Goal: Task Accomplishment & Management: Manage account settings

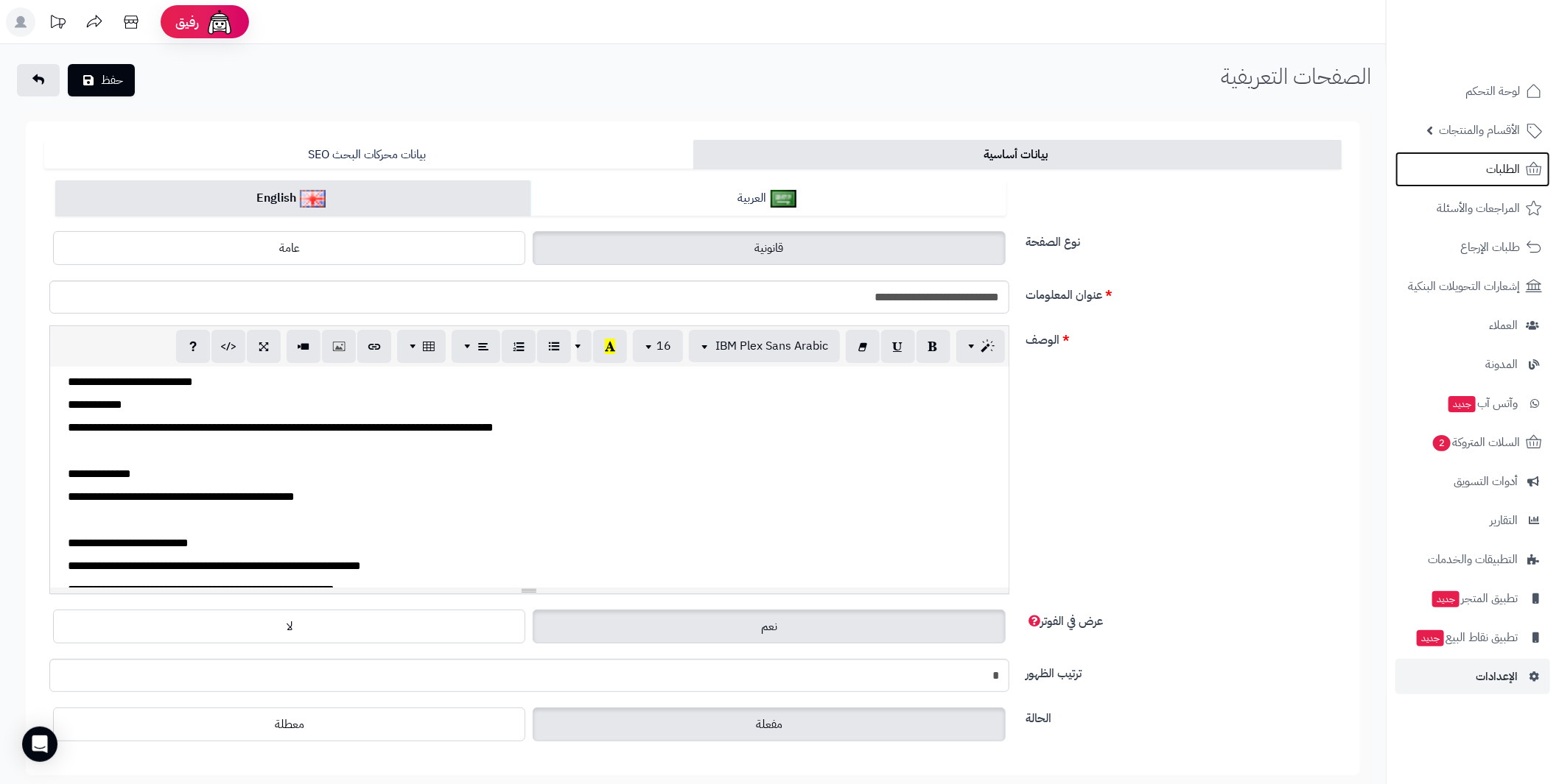
click at [1505, 170] on span "الطلبات" at bounding box center [1502, 169] width 34 height 20
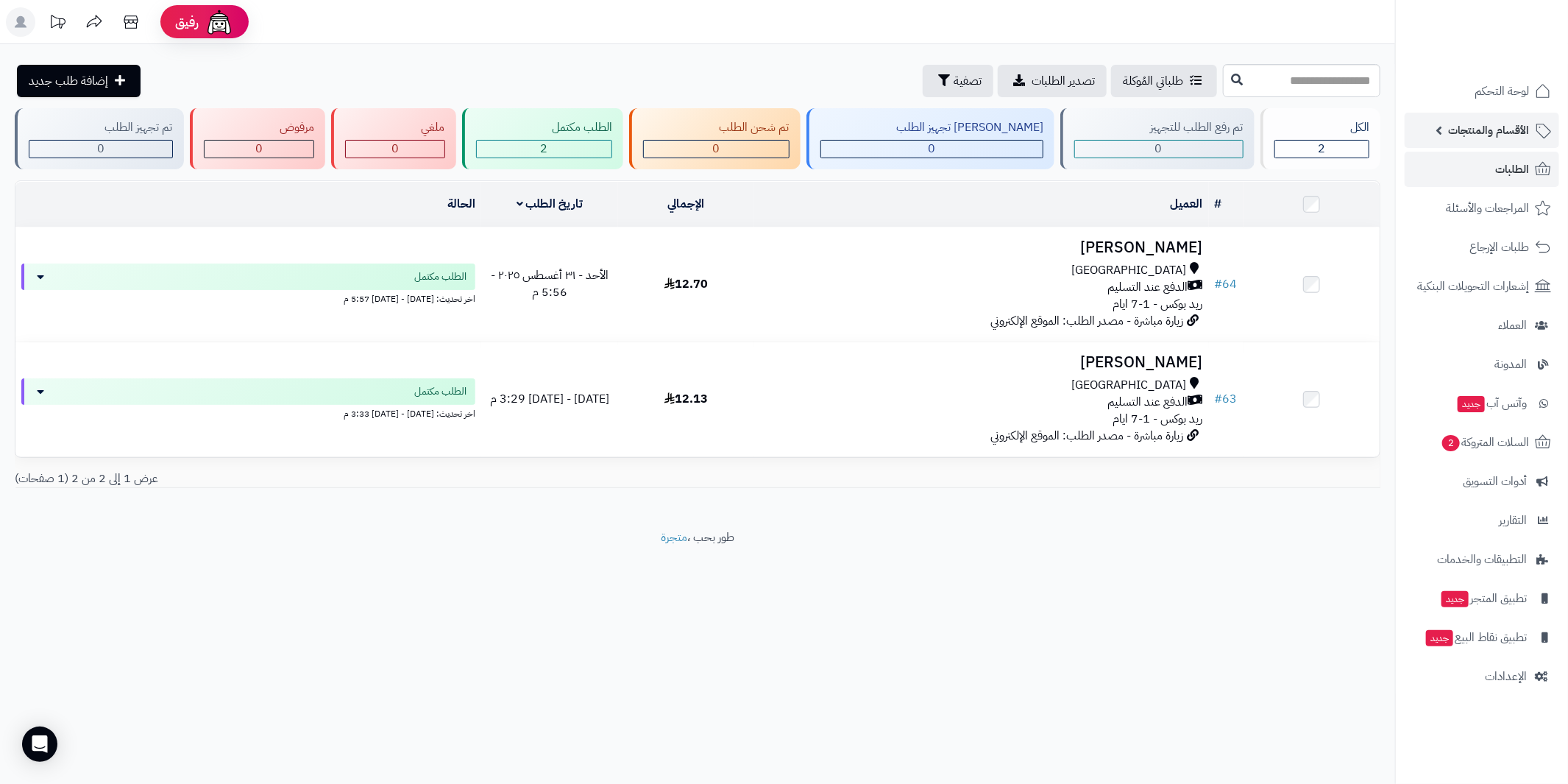
click at [1489, 126] on span "الأقسام والمنتجات" at bounding box center [1489, 130] width 81 height 20
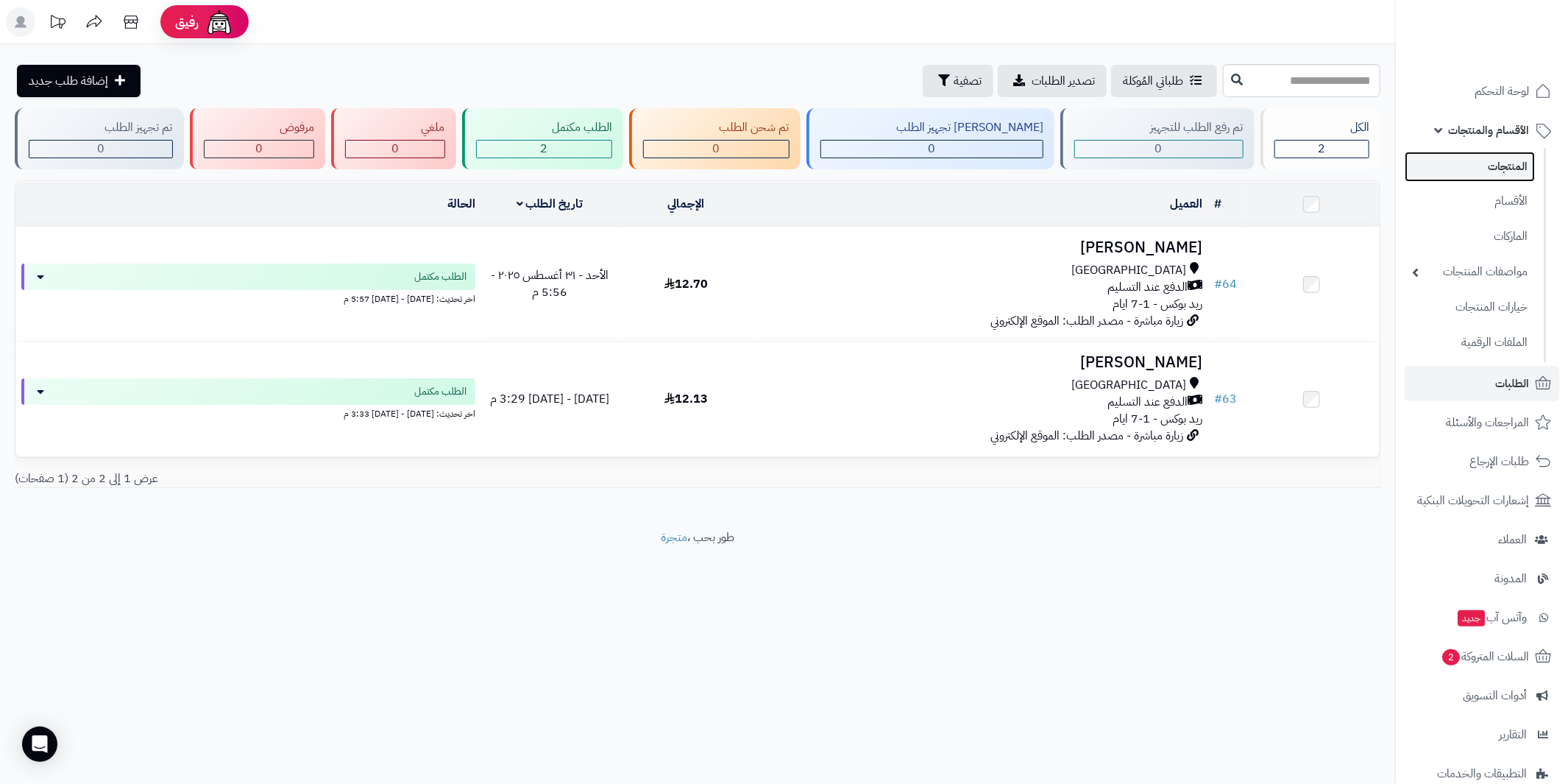
click at [1502, 169] on link "المنتجات" at bounding box center [1470, 167] width 130 height 30
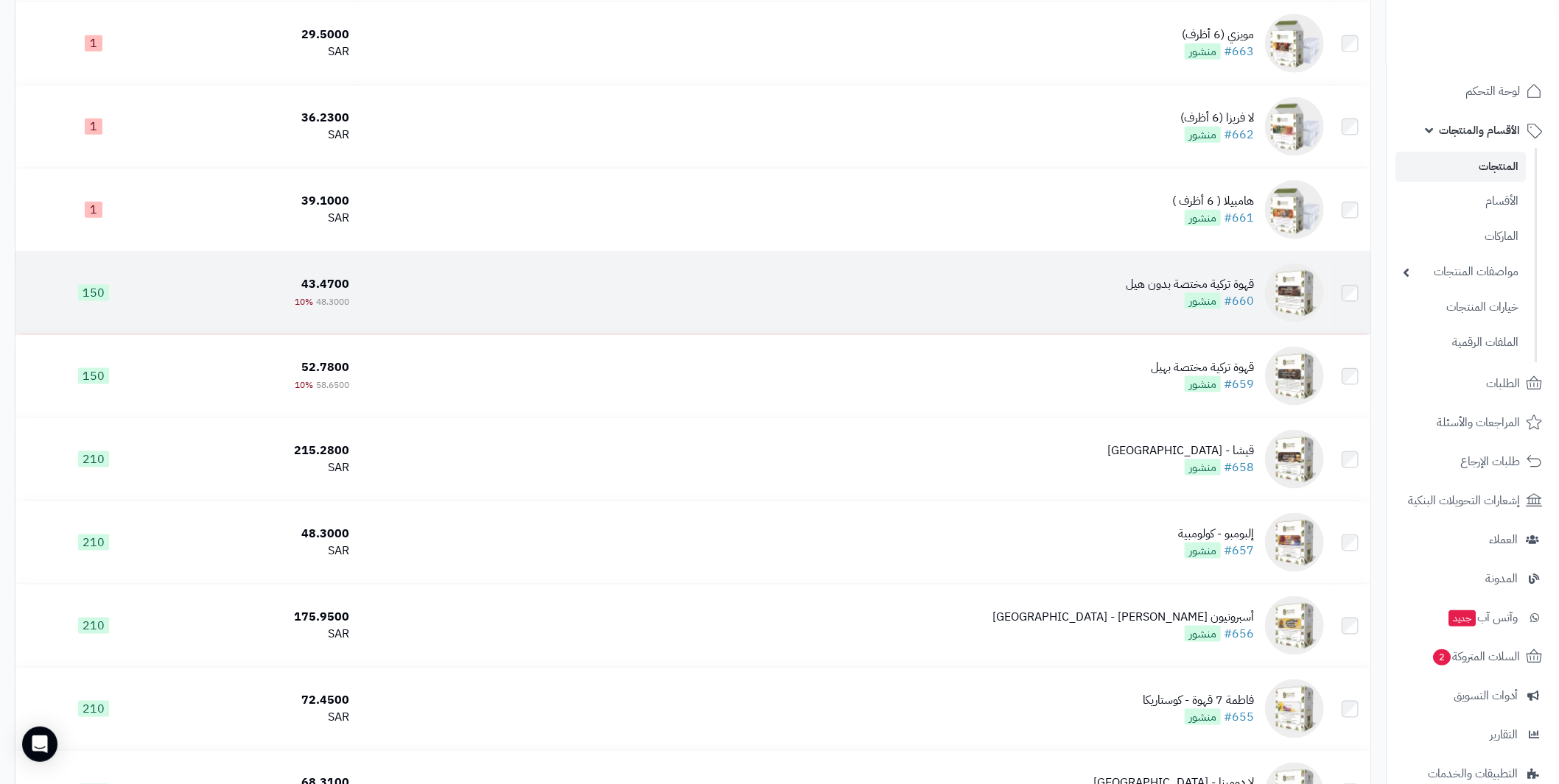
scroll to position [4637, 0]
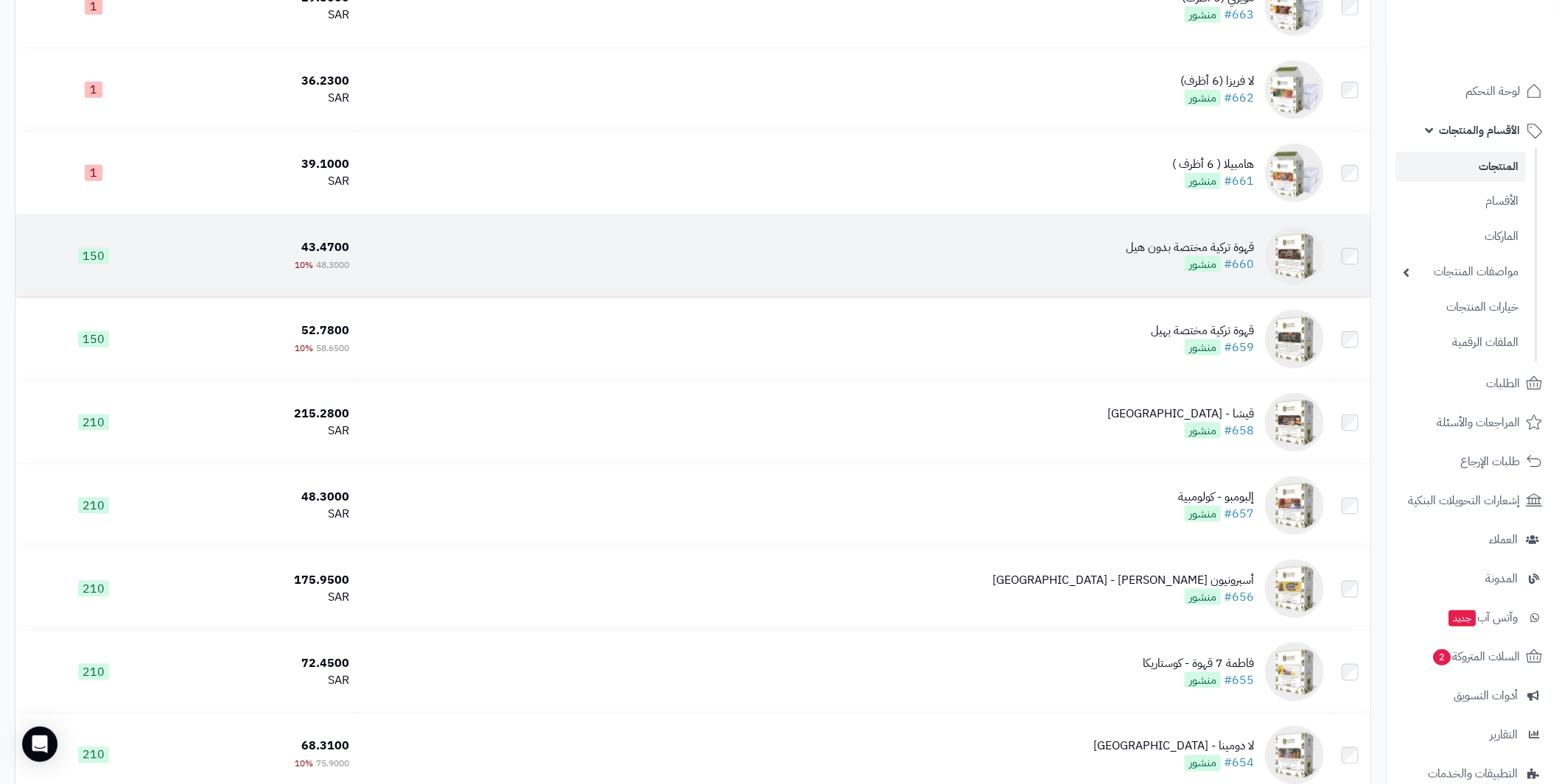
click at [1182, 246] on div "قهوة تركية مختصة بدون هيل" at bounding box center [1189, 248] width 128 height 17
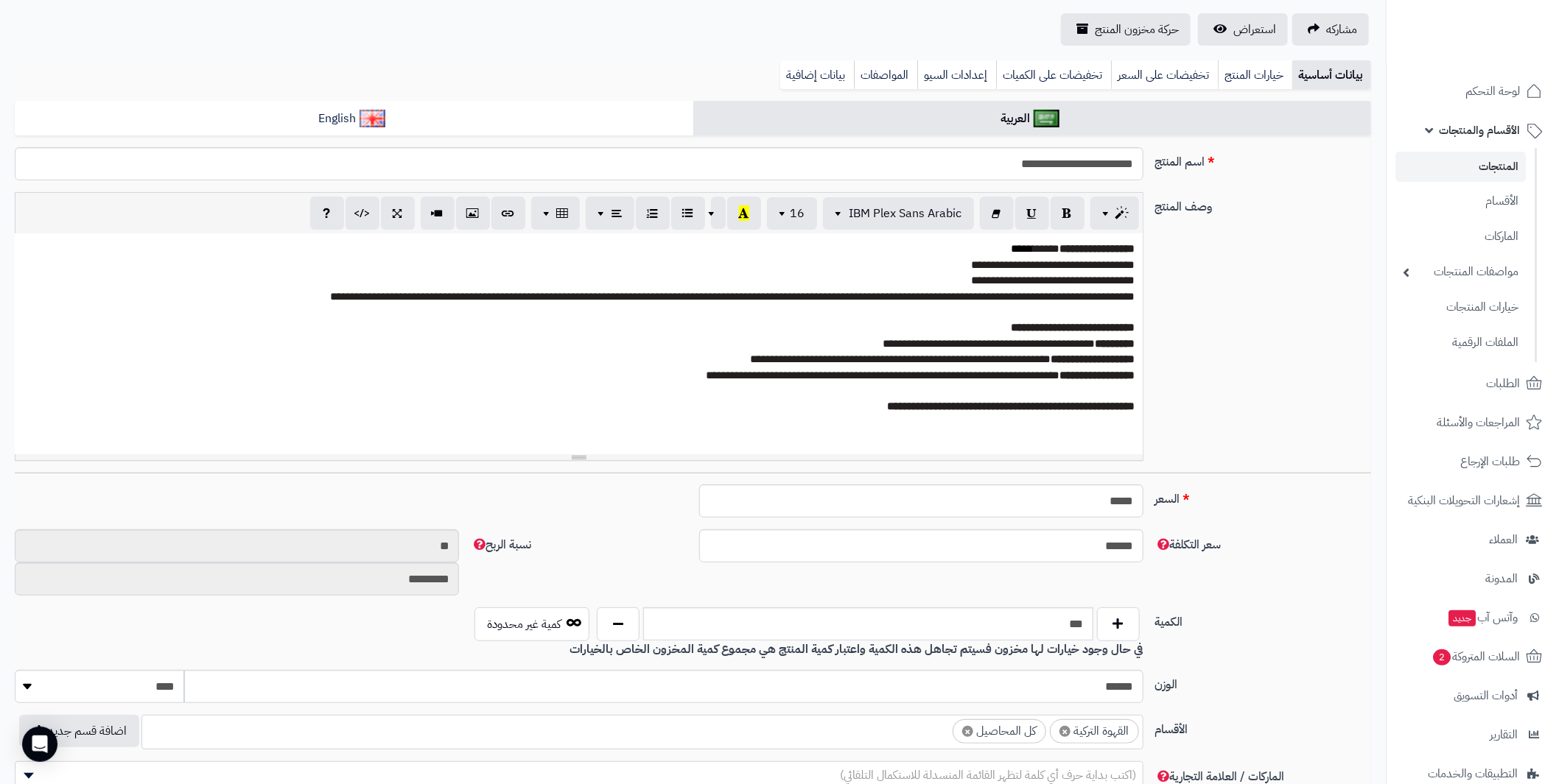
scroll to position [295, 0]
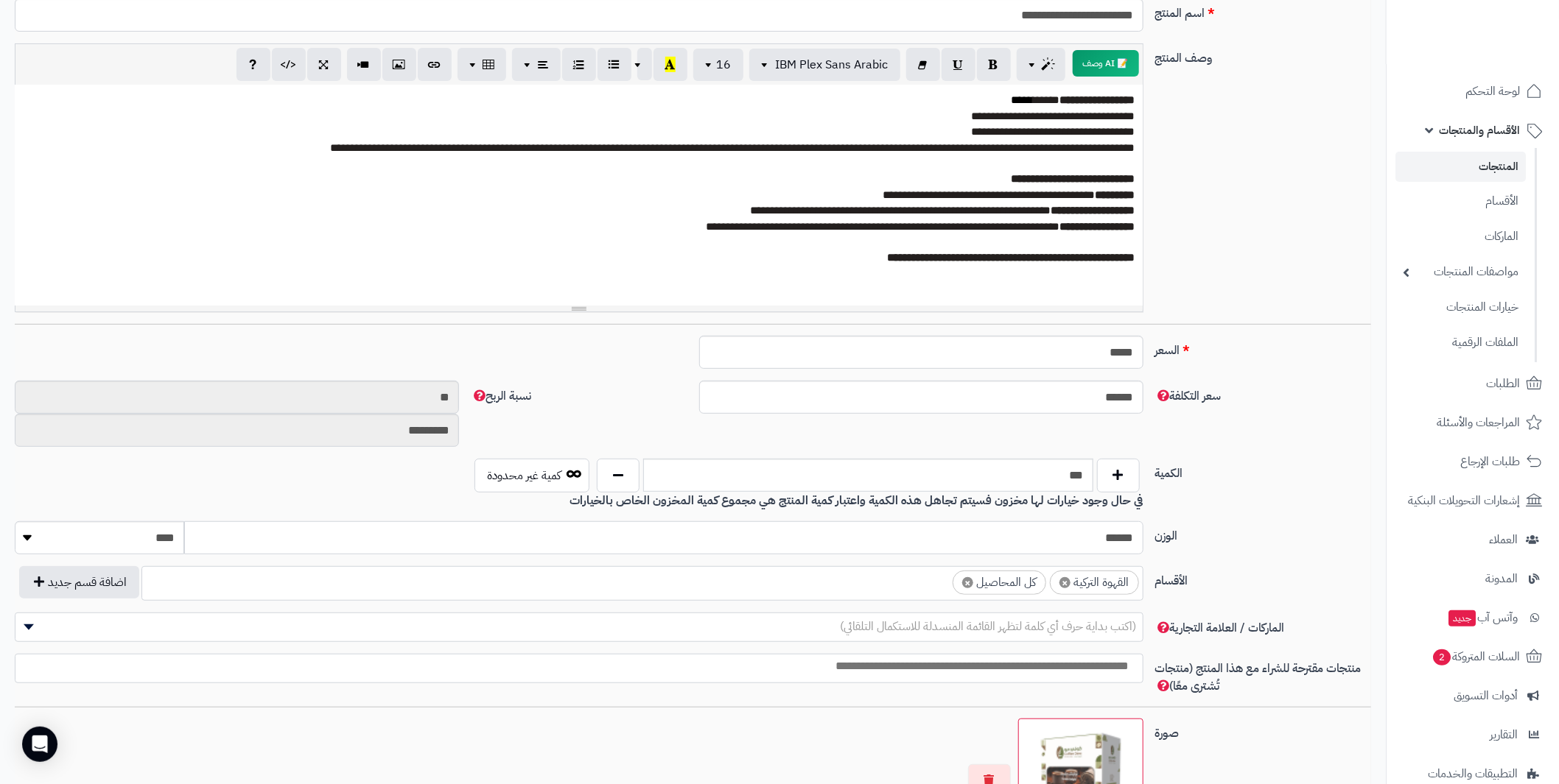
drag, startPoint x: 1073, startPoint y: 532, endPoint x: 1148, endPoint y: 536, distance: 75.1
click at [1148, 536] on div "****** ******** **** ***** *****" at bounding box center [579, 538] width 1140 height 33
type input "***"
click at [1200, 498] on div "الكمية *** كمية غير محدودة في حال وجود خيارات لها مخزون فسيتم تجاهل هذه الكمية …" at bounding box center [693, 490] width 1368 height 63
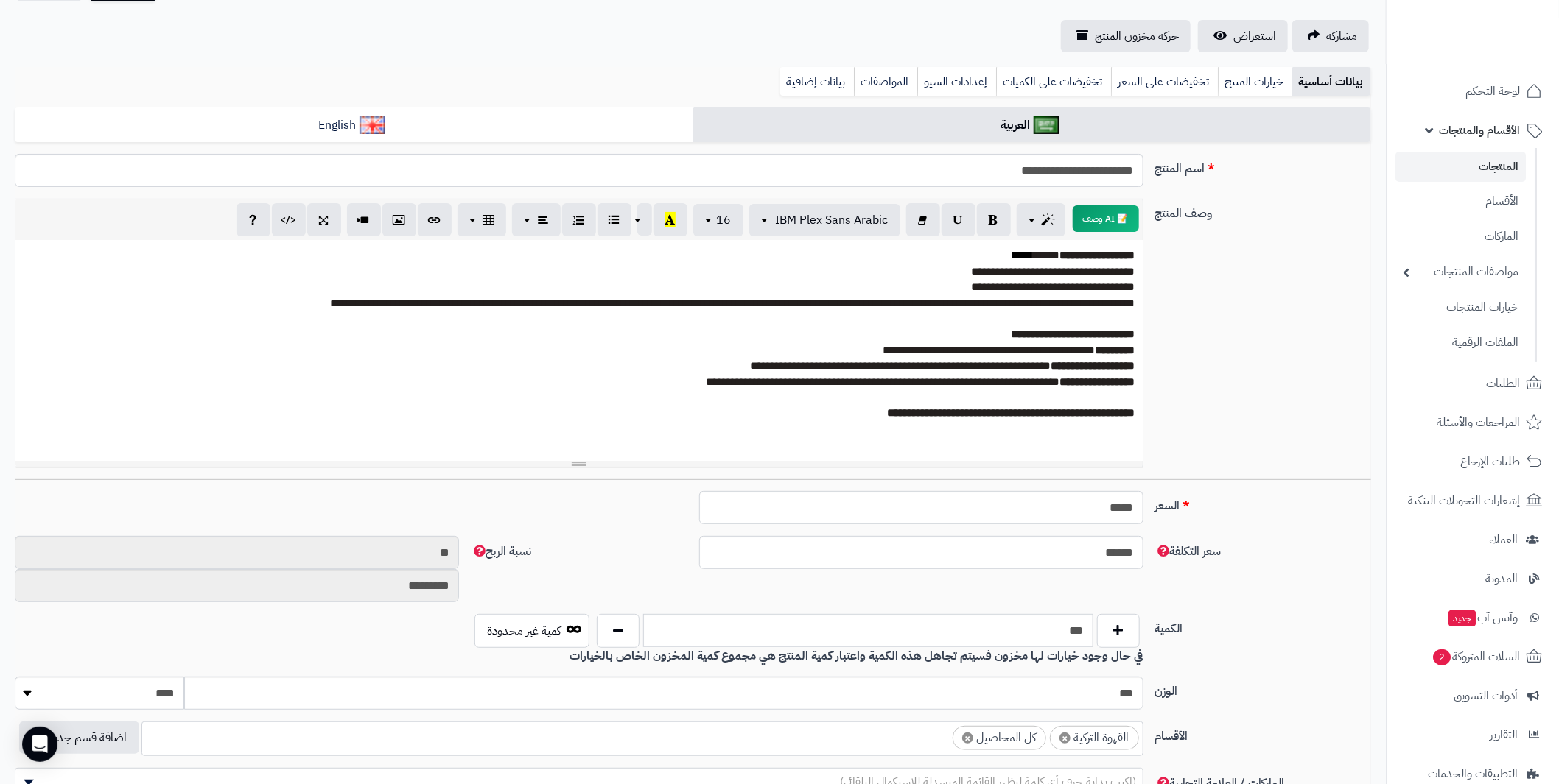
scroll to position [0, 0]
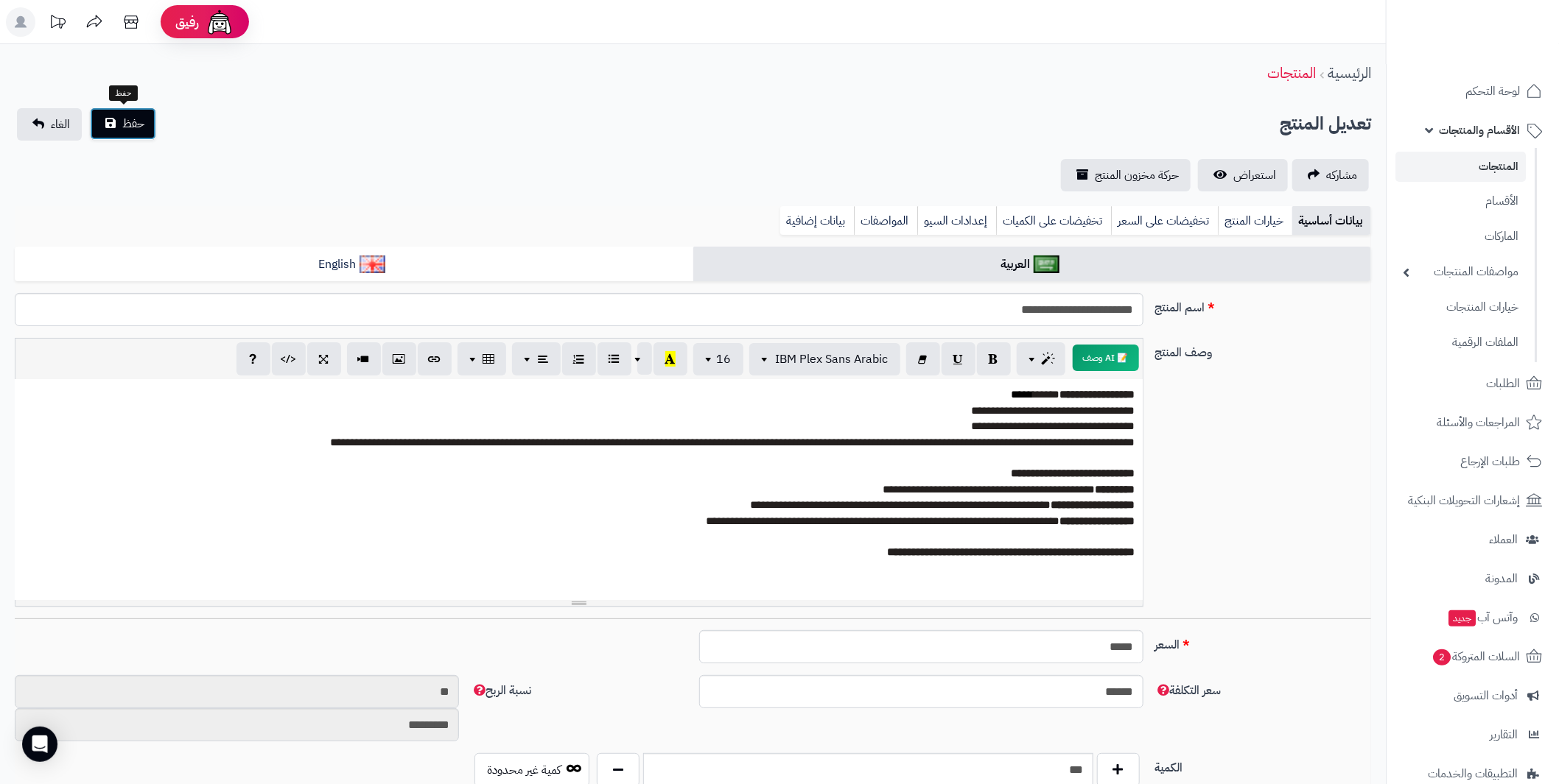
click at [149, 130] on button "حفظ" at bounding box center [123, 123] width 66 height 33
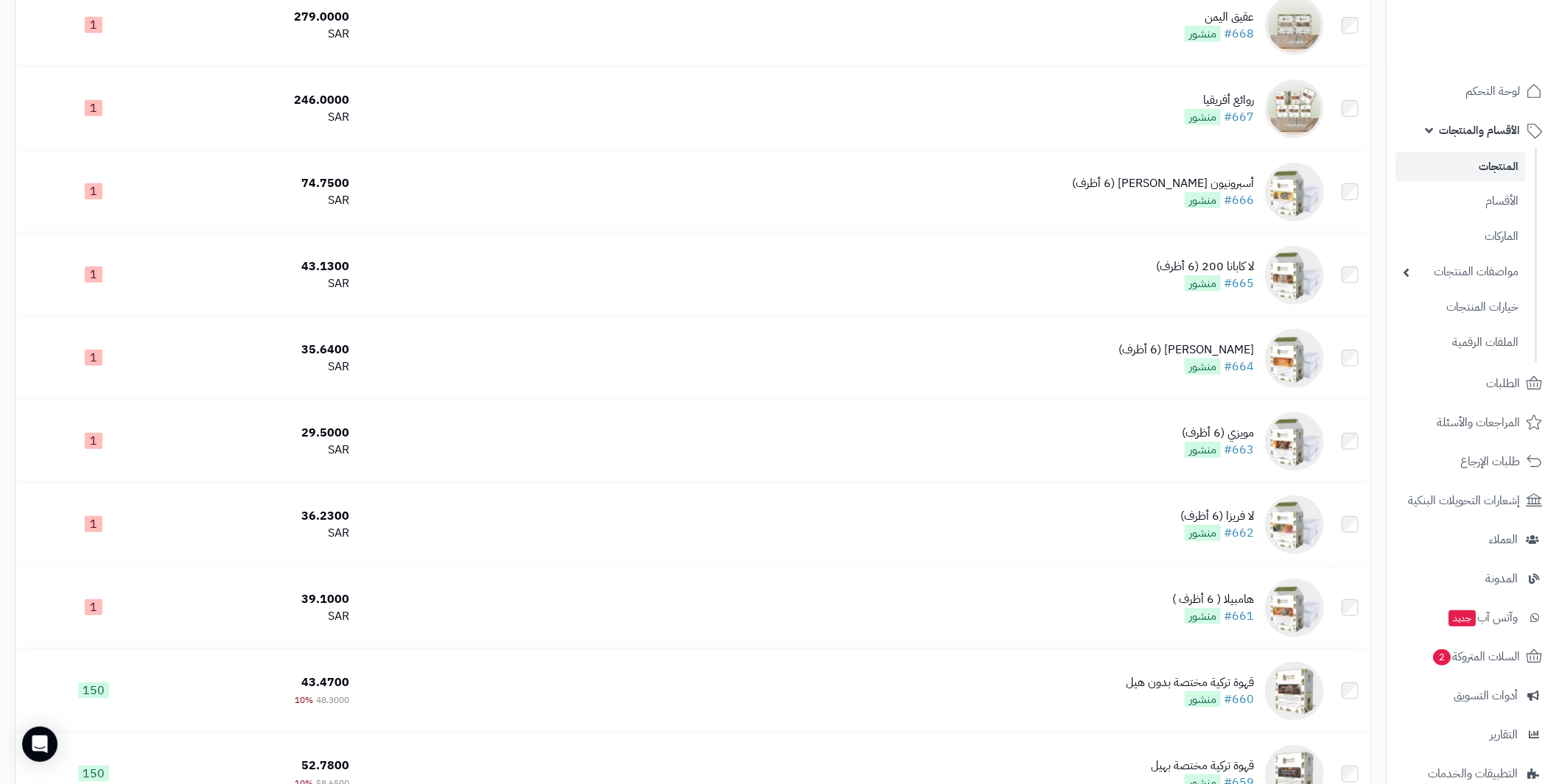
scroll to position [4565, 0]
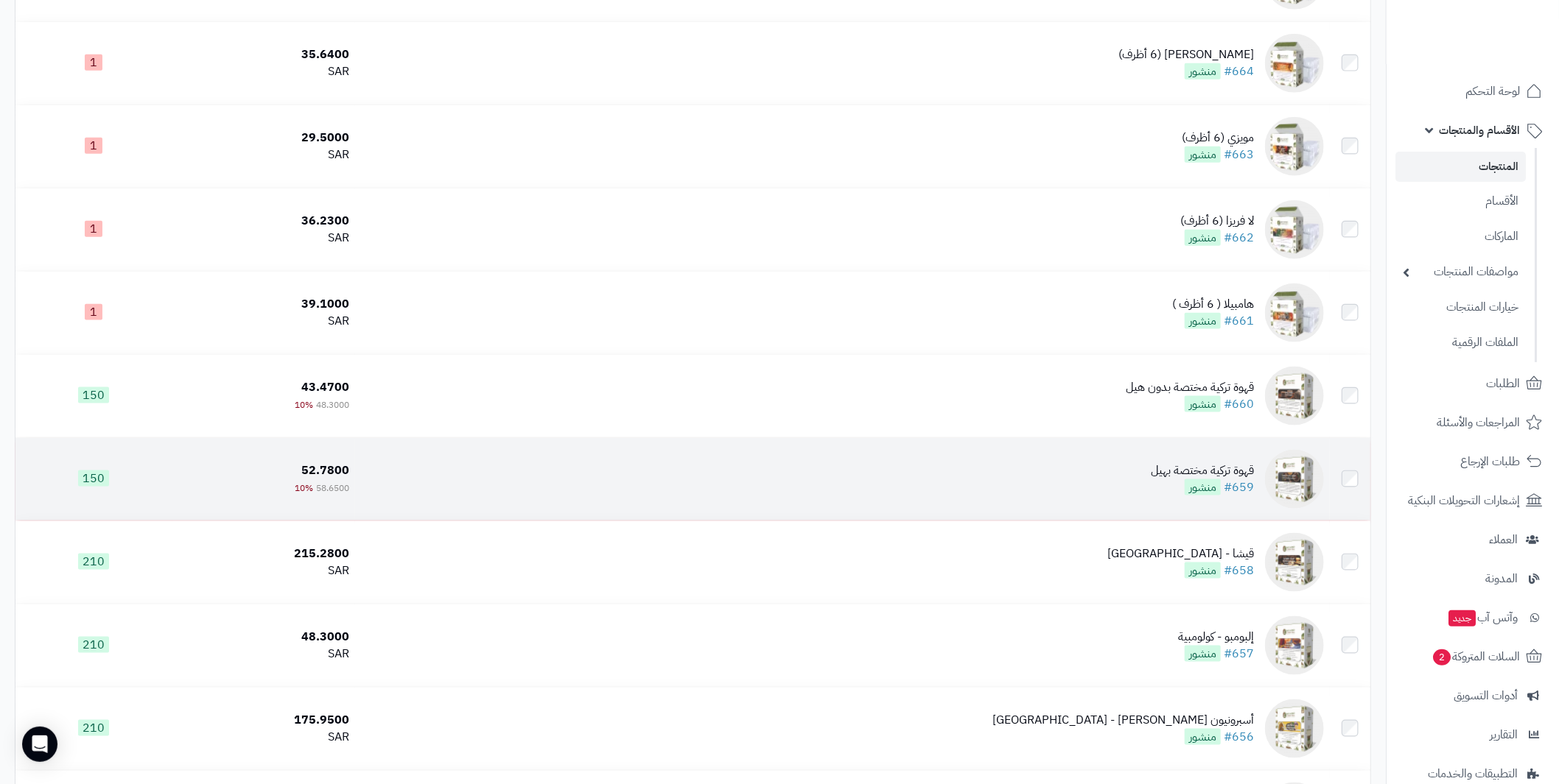
click at [1181, 468] on div "قهوة تركية مختصة بهيل" at bounding box center [1202, 470] width 103 height 17
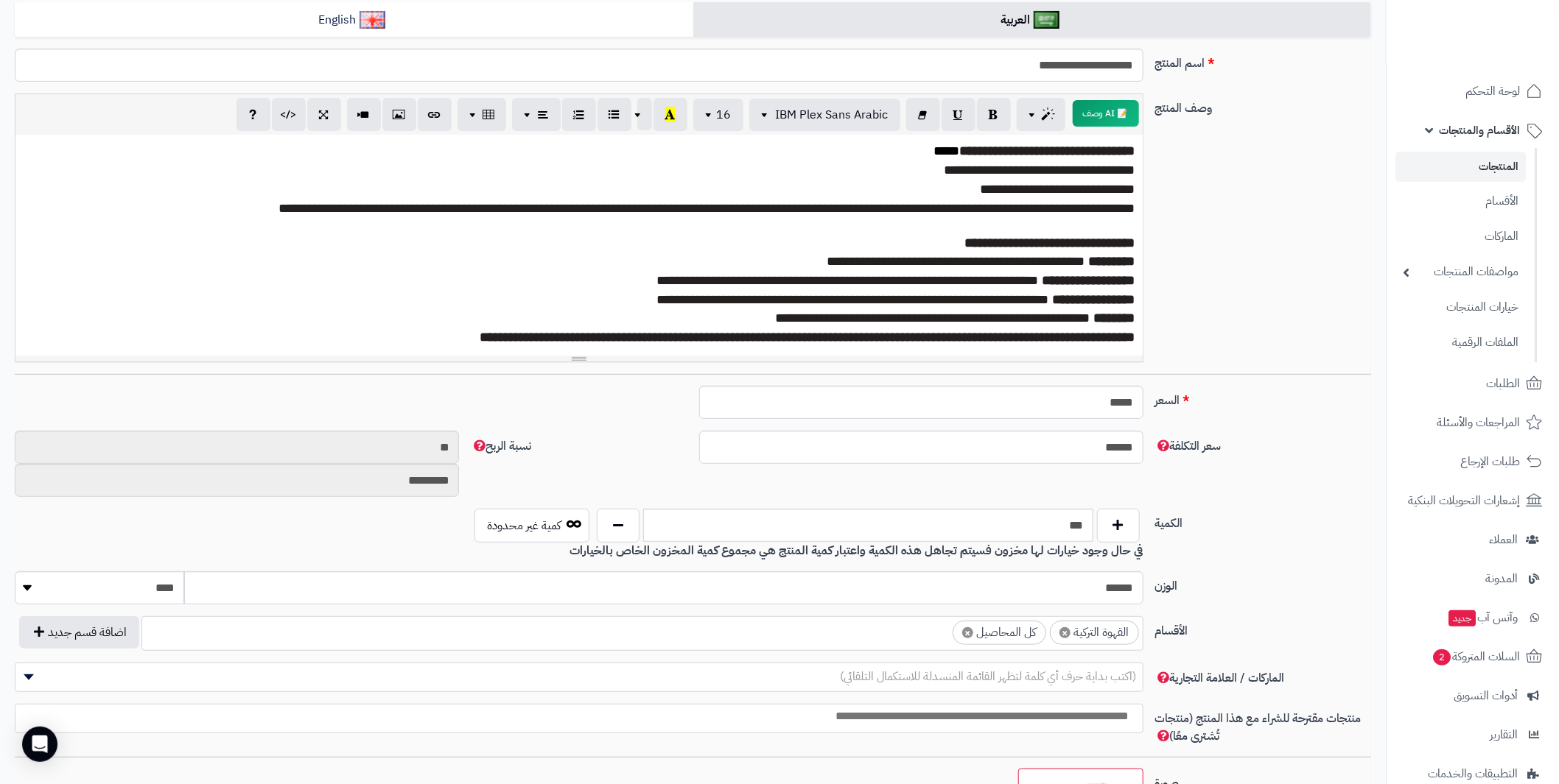
scroll to position [73, 0]
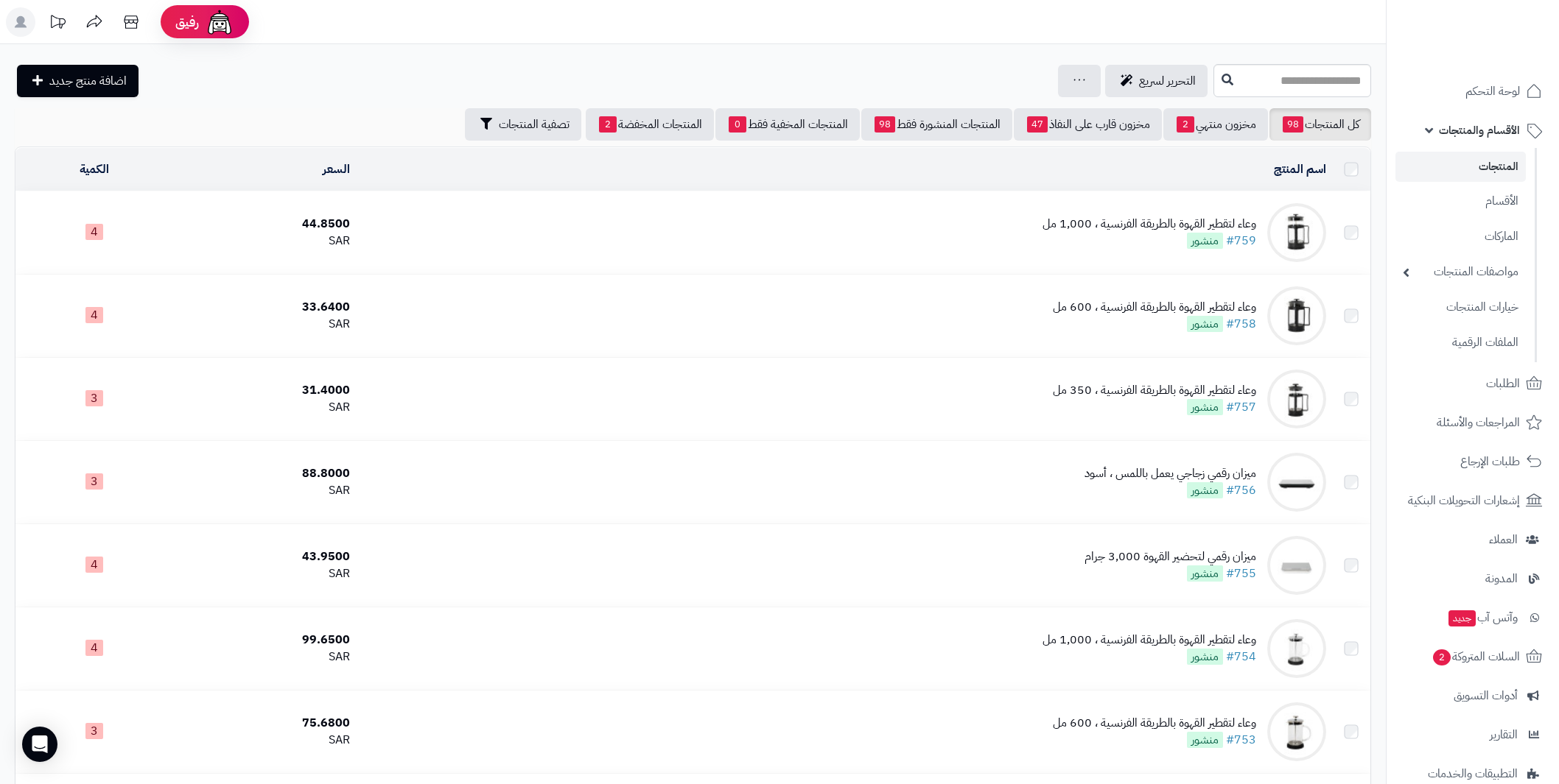
scroll to position [4499, 0]
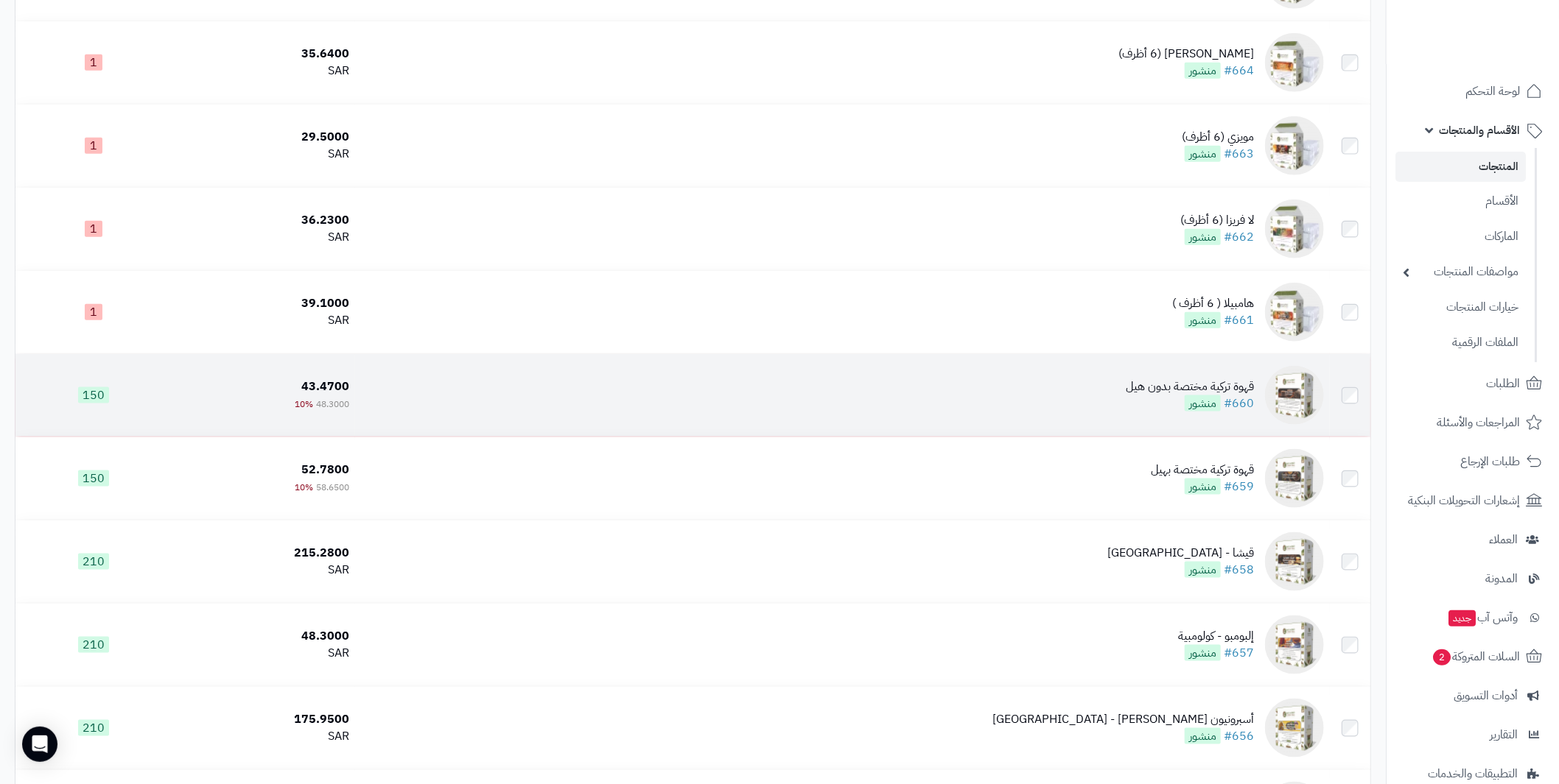
click at [1169, 389] on div "قهوة تركية مختصة بدون هيل" at bounding box center [1189, 387] width 128 height 17
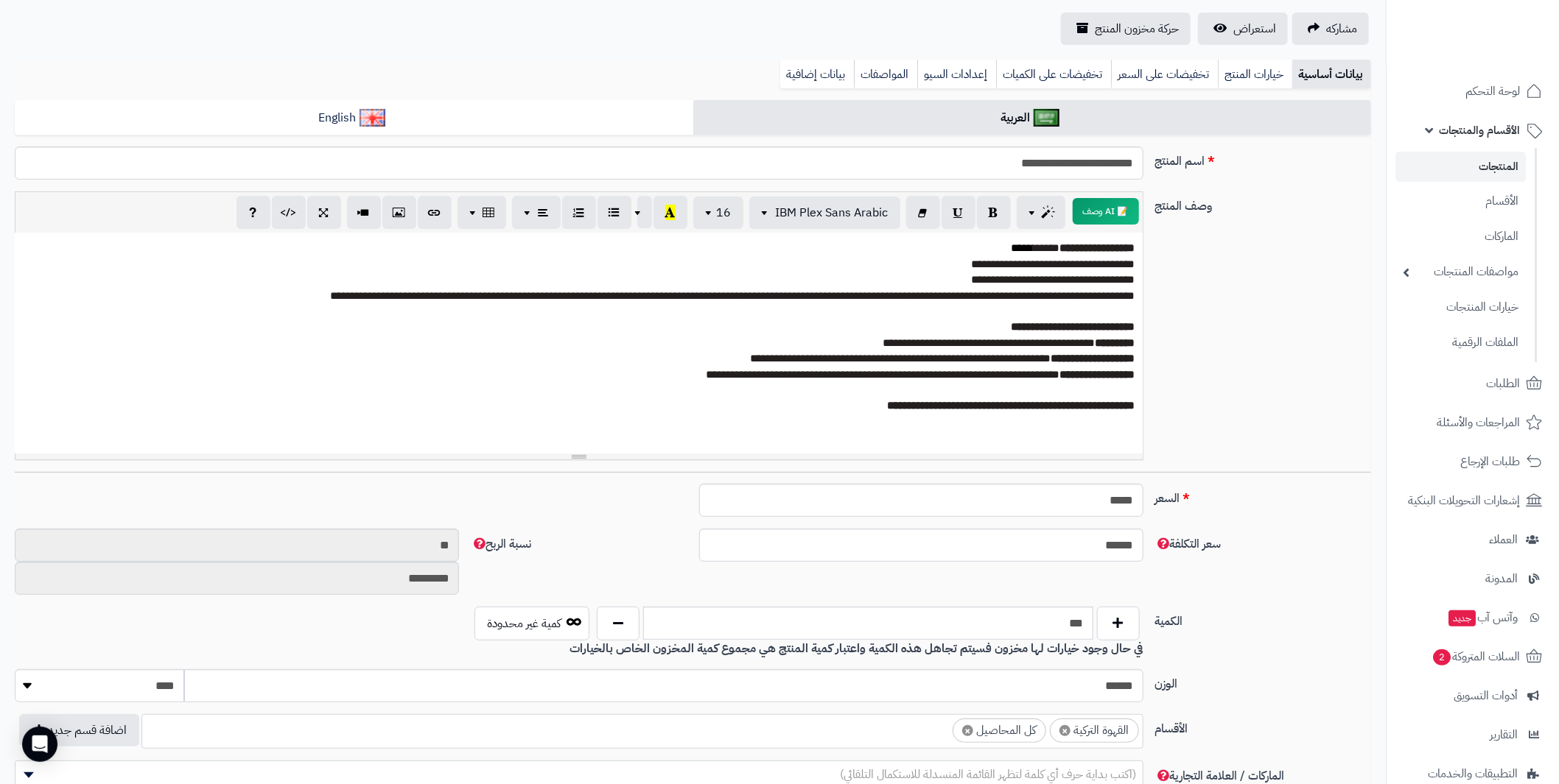
scroll to position [73, 0]
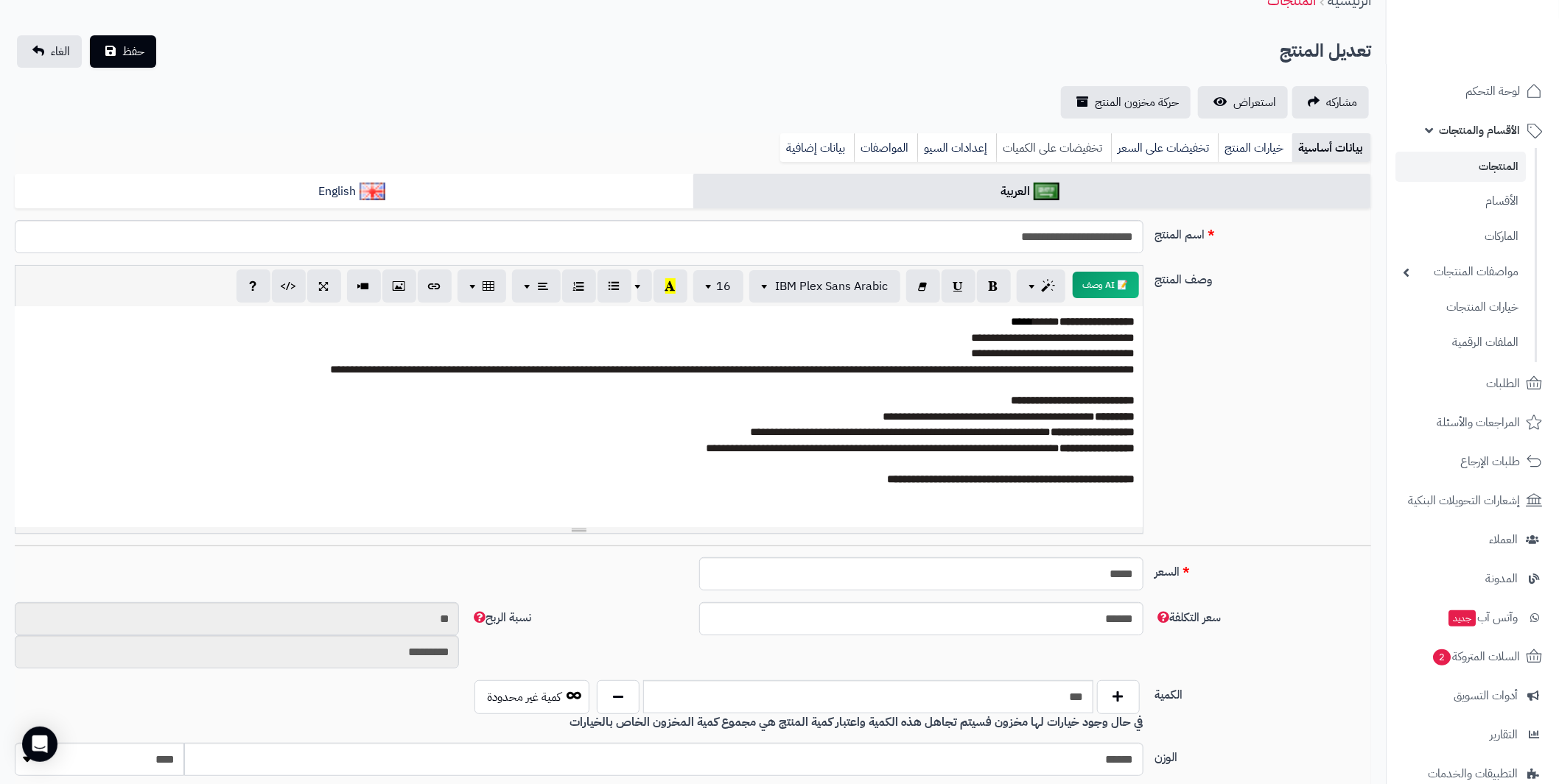
click at [1039, 142] on link "تخفيضات على الكميات" at bounding box center [1053, 148] width 115 height 30
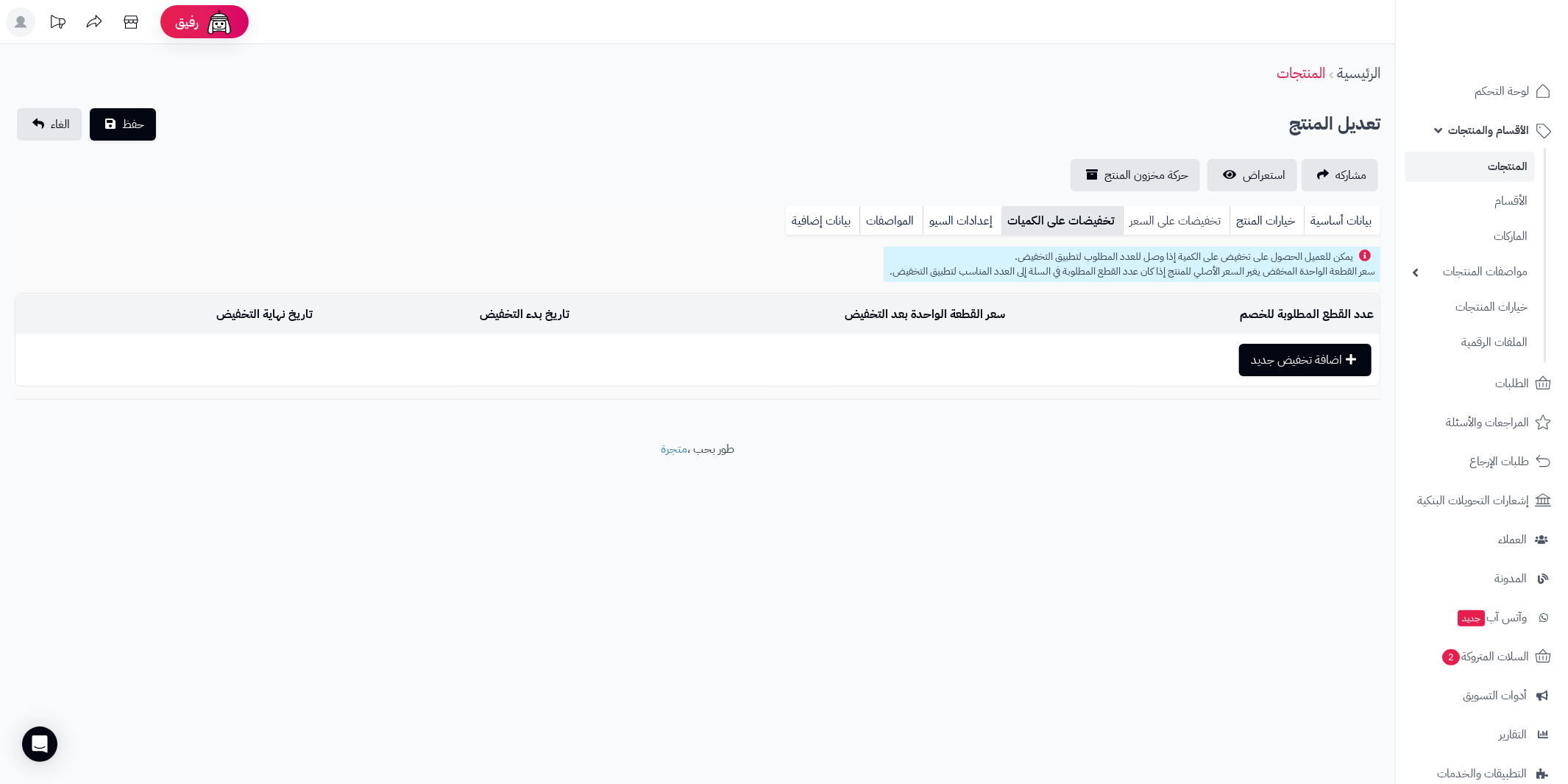
click at [1143, 217] on link "تخفيضات على السعر" at bounding box center [1176, 220] width 107 height 30
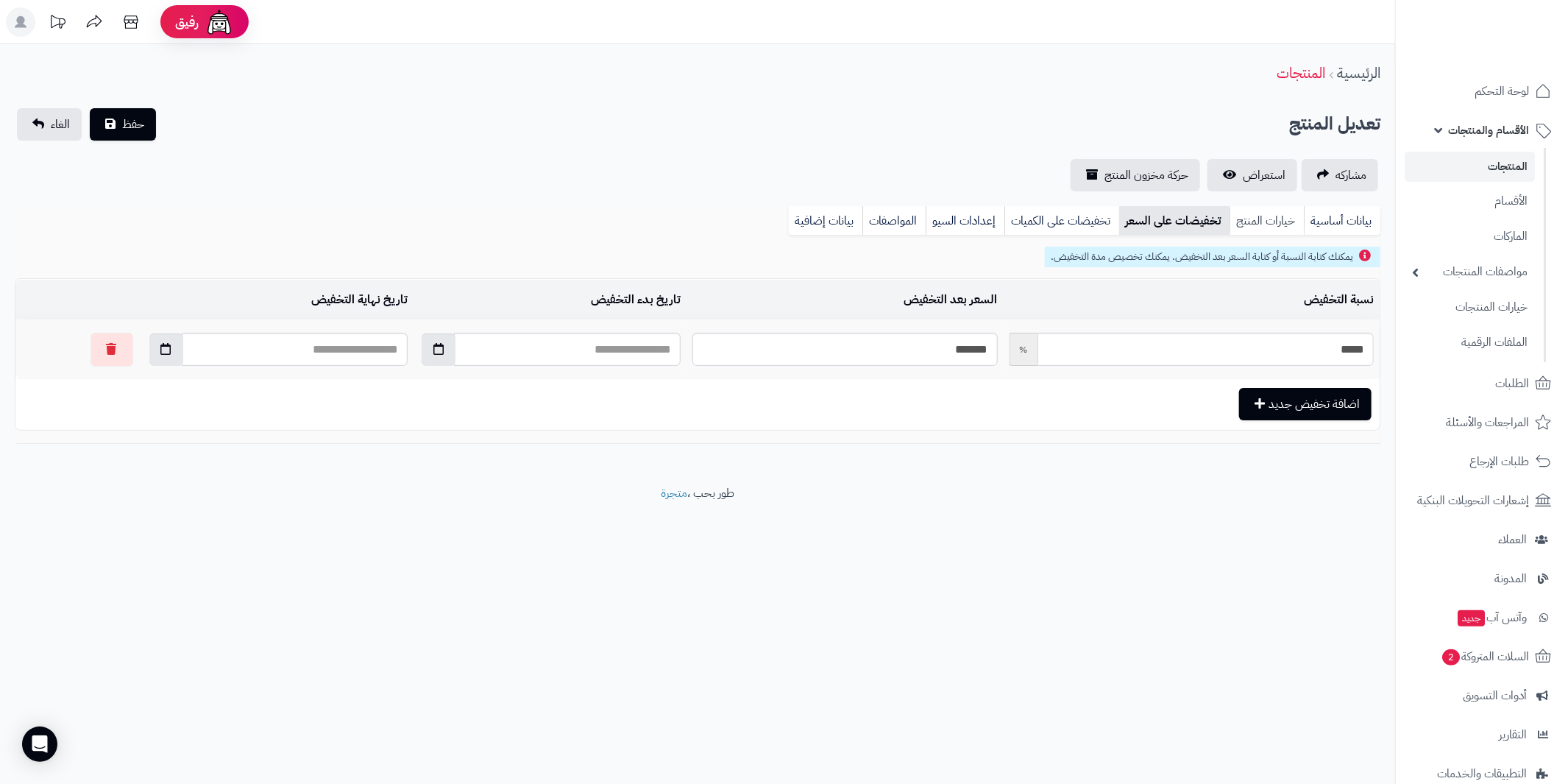
click at [1255, 225] on link "خيارات المنتج" at bounding box center [1267, 220] width 74 height 30
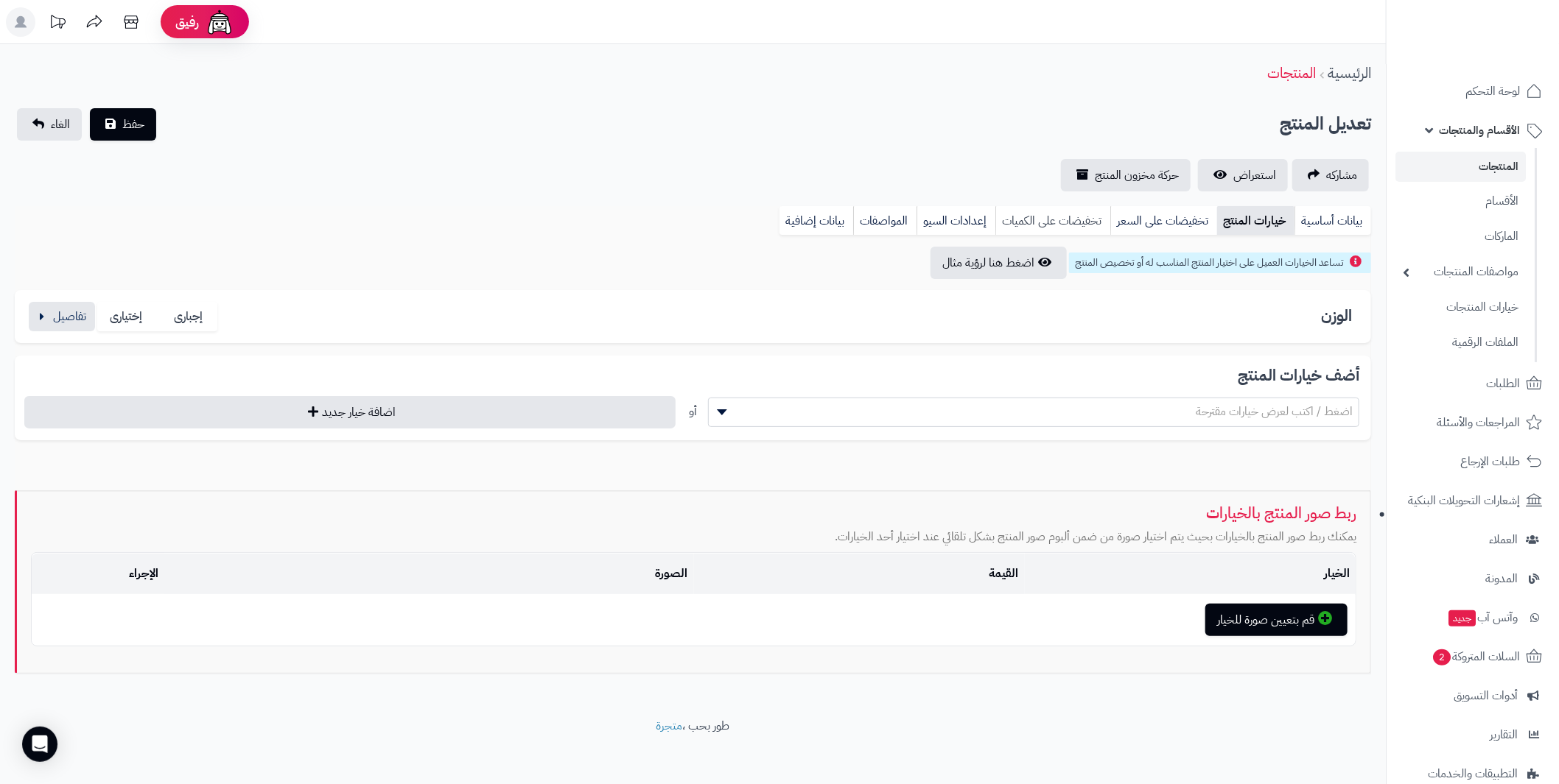
click at [1089, 220] on link "تخفيضات على الكميات" at bounding box center [1053, 220] width 115 height 30
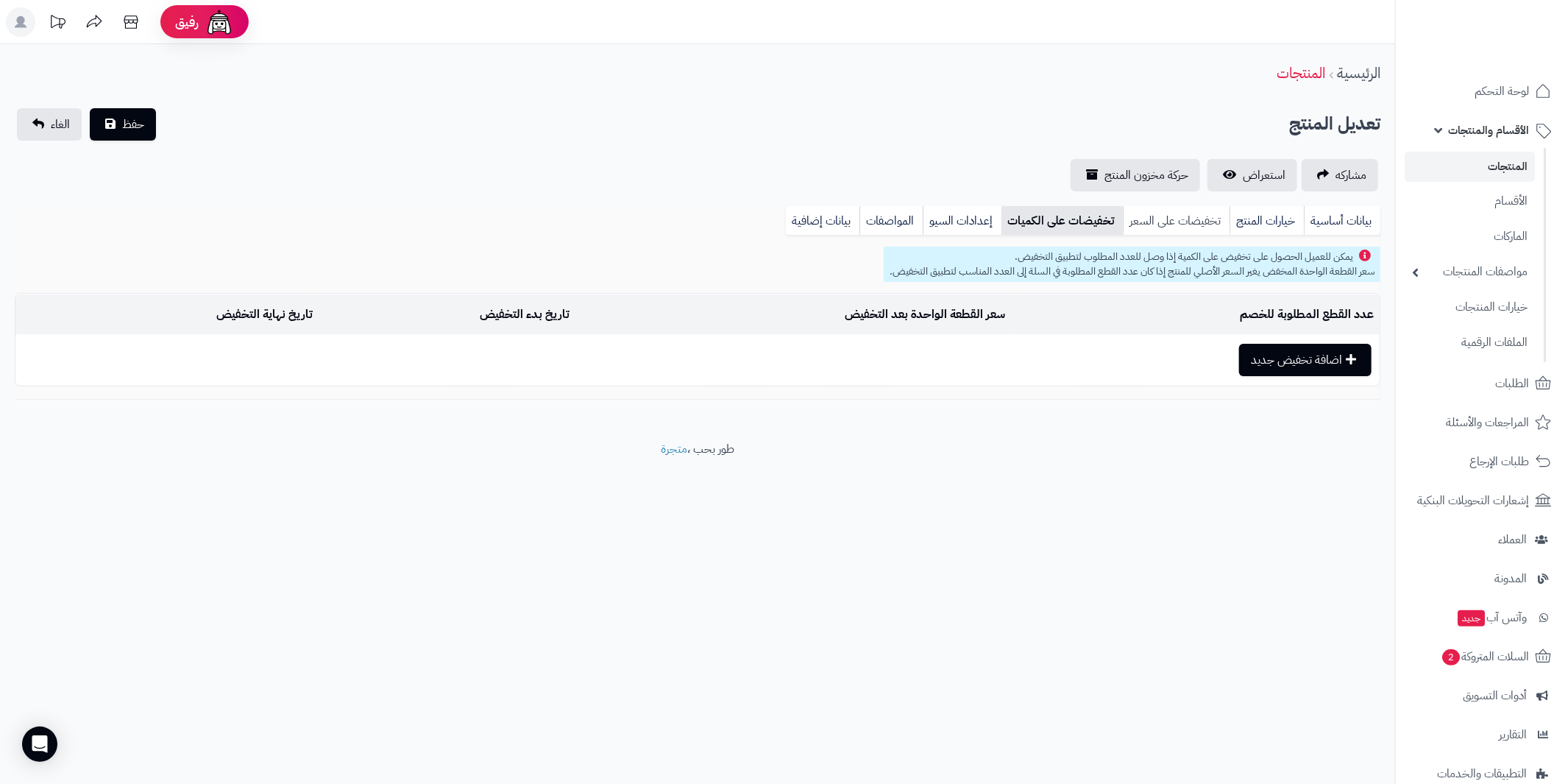
click at [1168, 217] on link "تخفيضات على السعر" at bounding box center [1176, 220] width 107 height 30
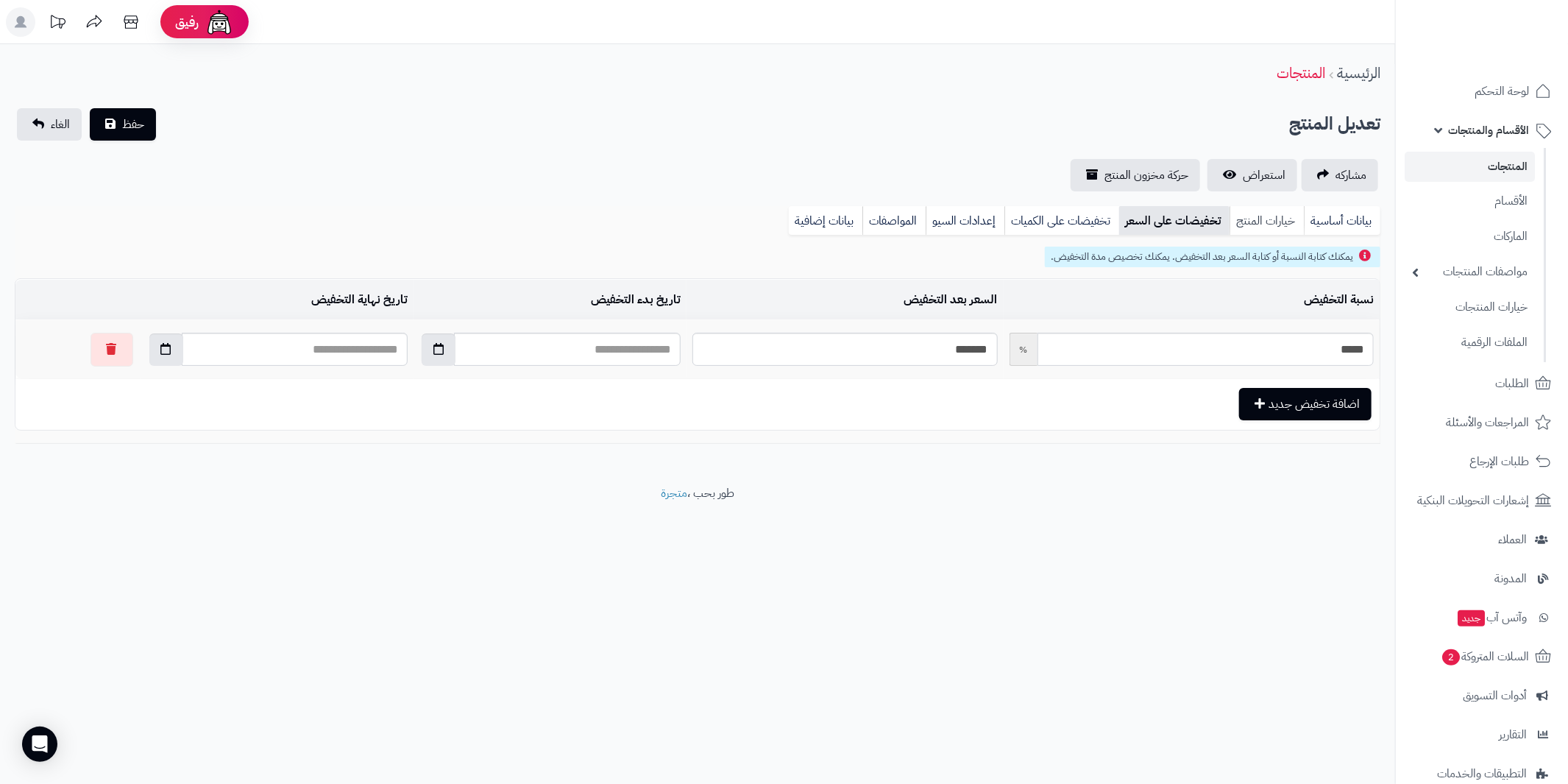
click at [1248, 223] on link "خيارات المنتج" at bounding box center [1267, 220] width 74 height 30
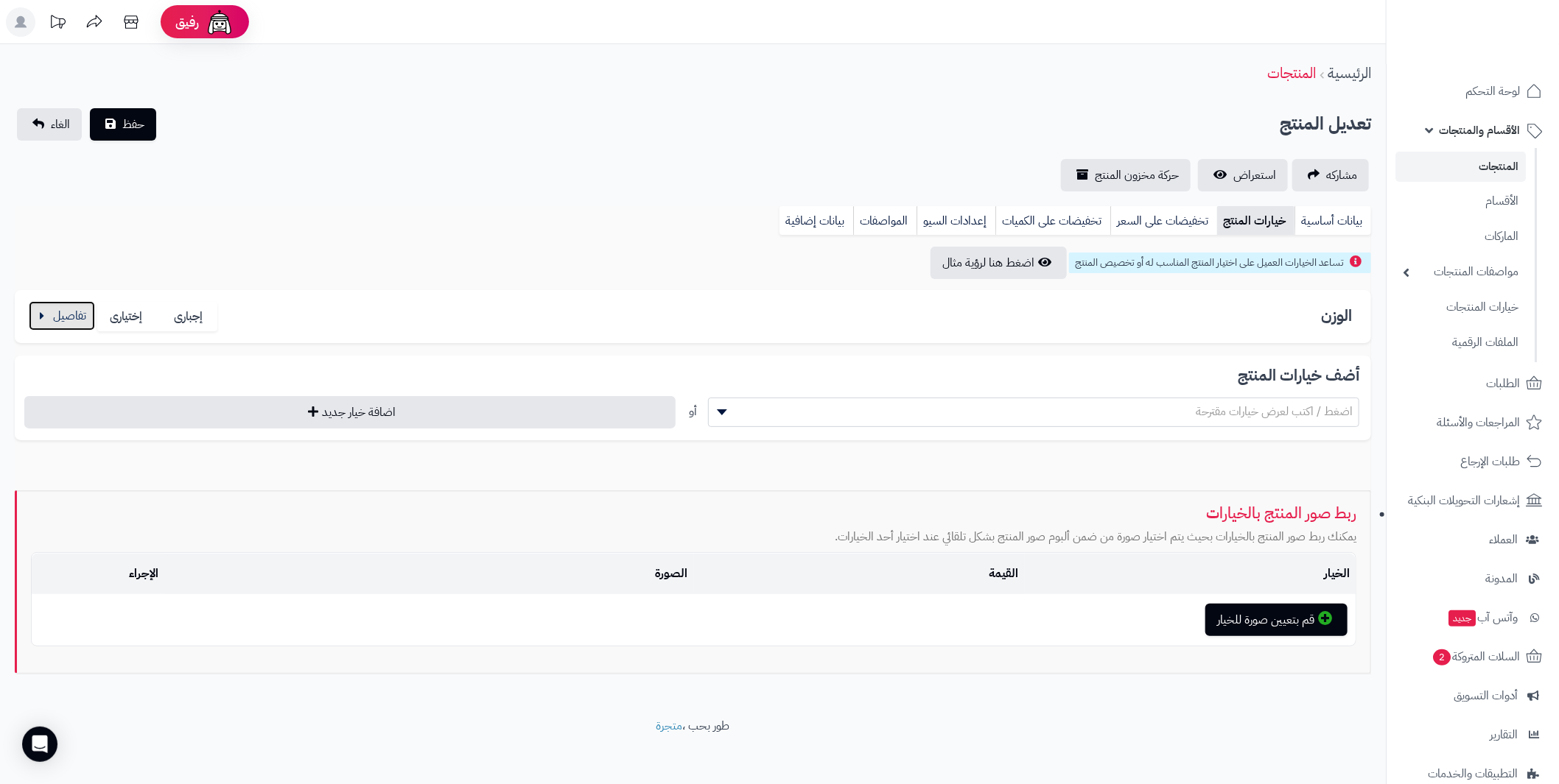
click at [40, 311] on button "button" at bounding box center [61, 316] width 66 height 30
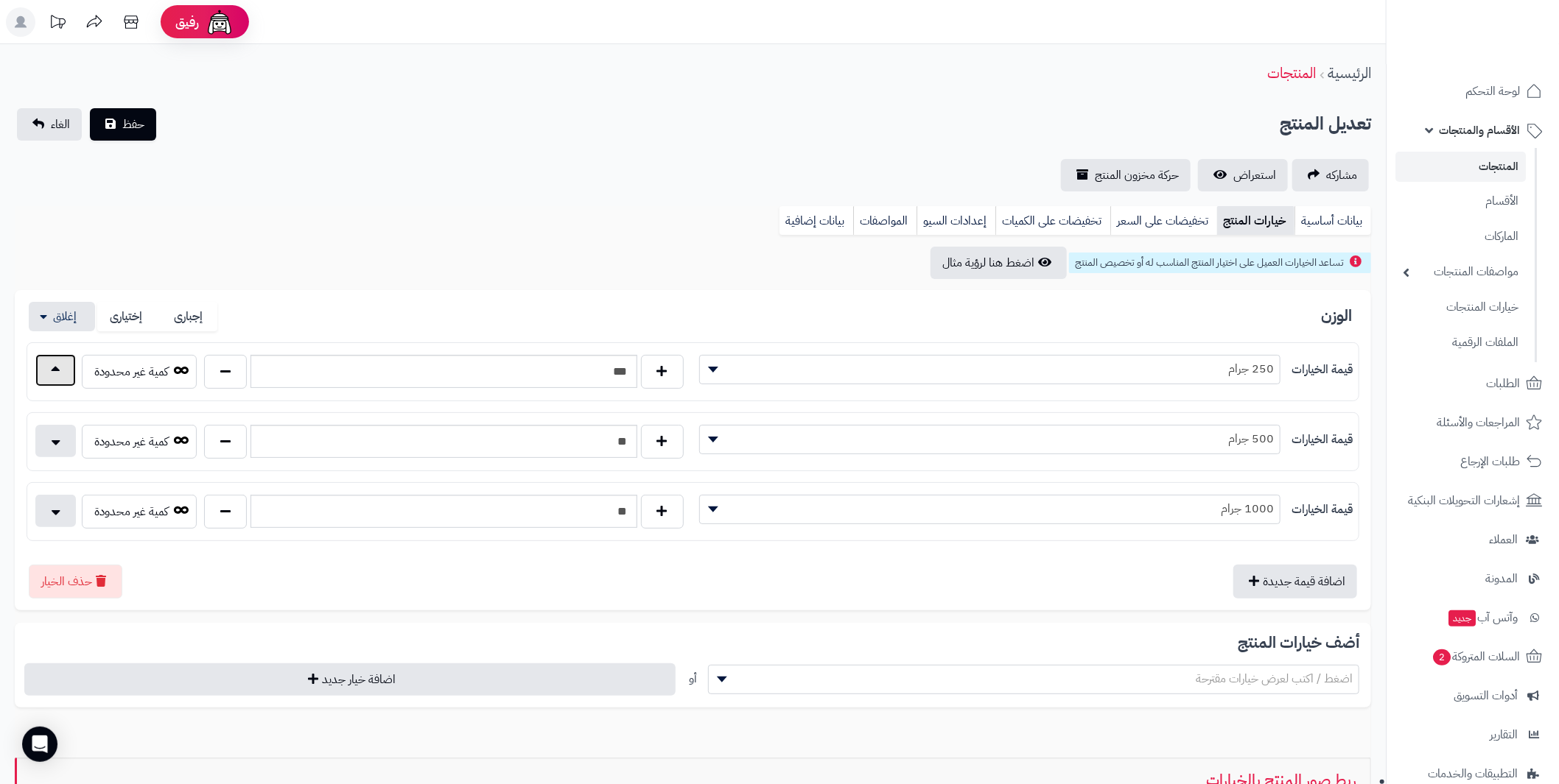
click at [60, 380] on button "button" at bounding box center [55, 370] width 40 height 33
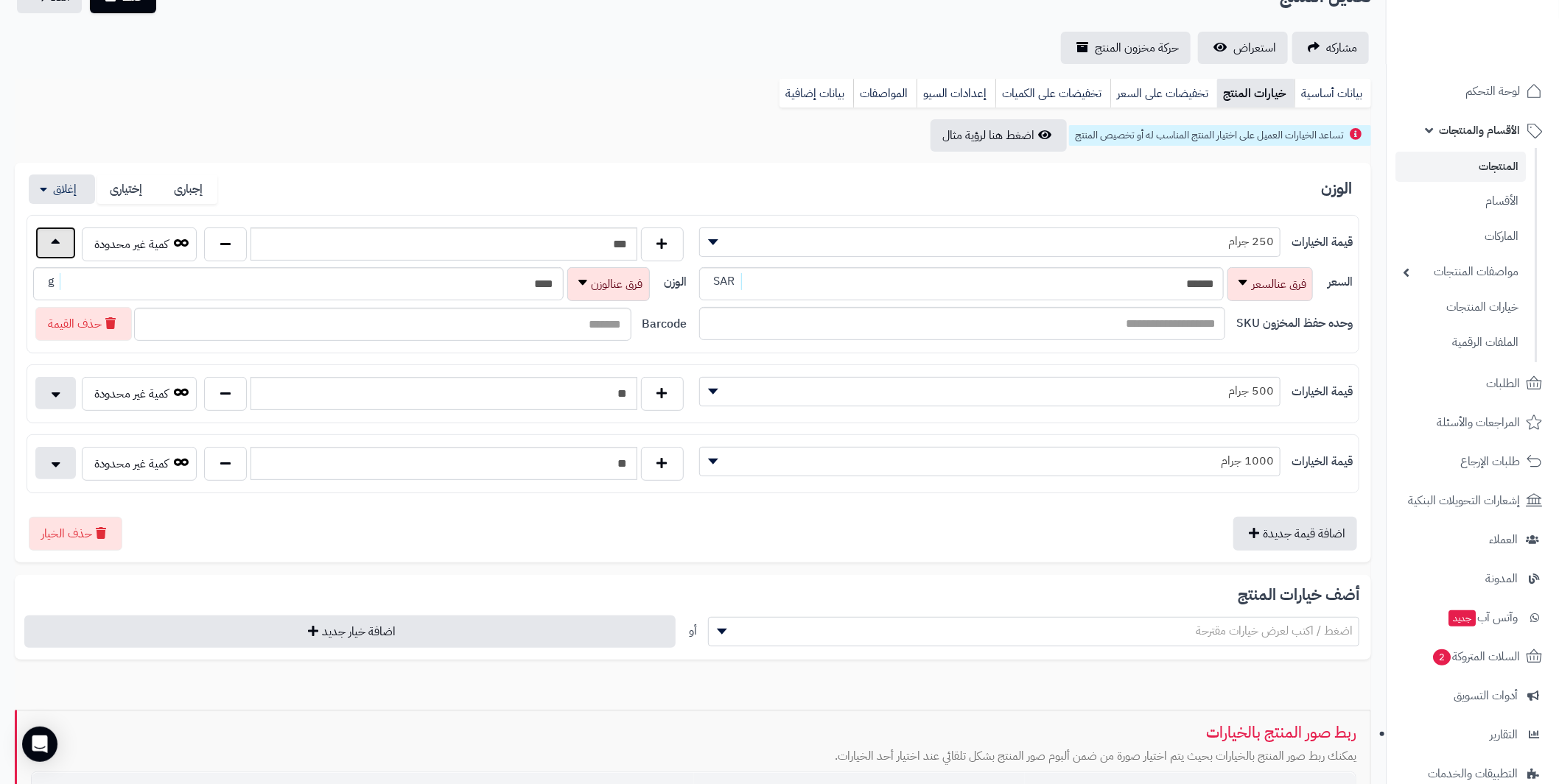
scroll to position [146, 0]
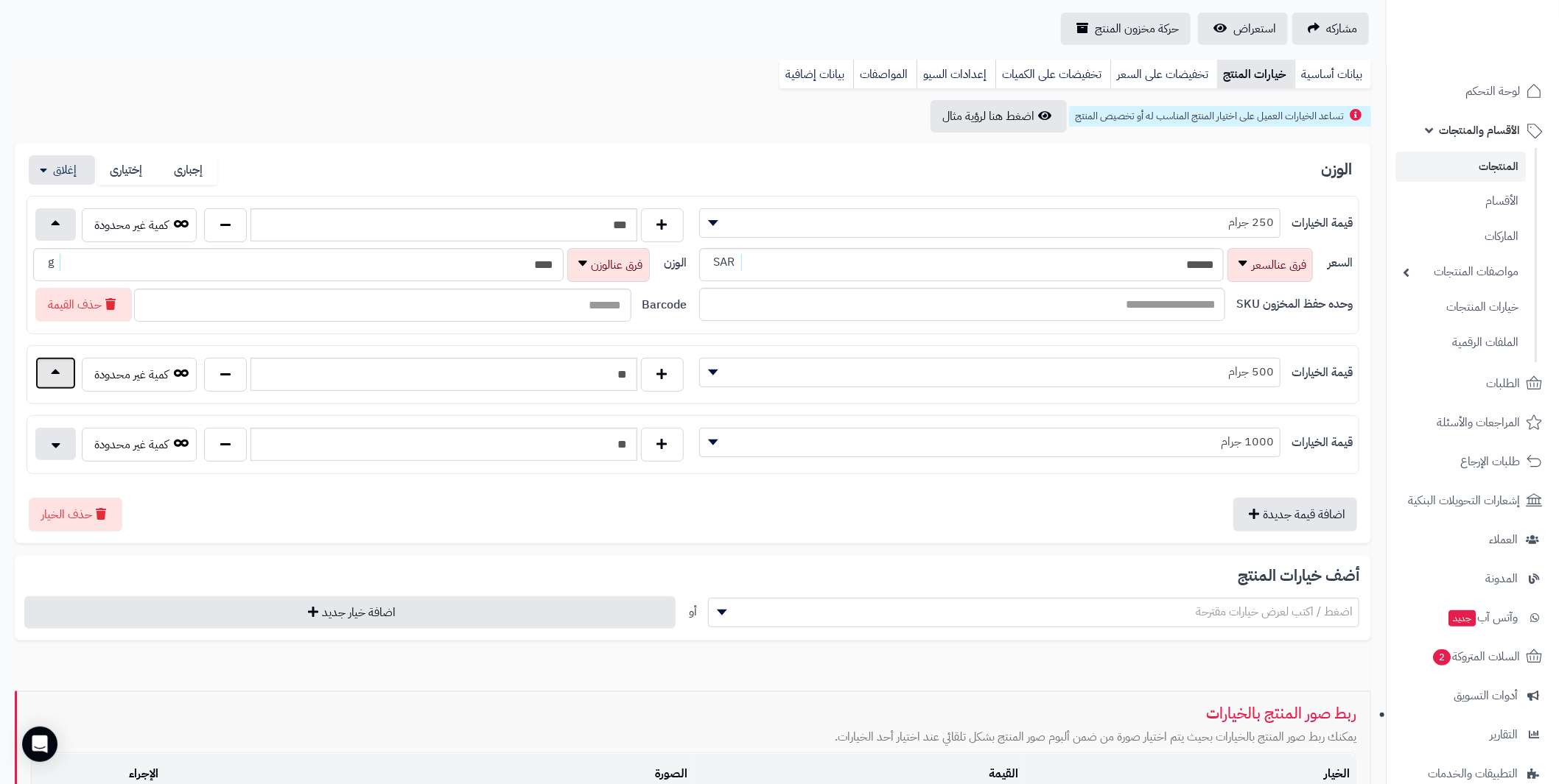
click at [60, 373] on button "button" at bounding box center [55, 373] width 40 height 33
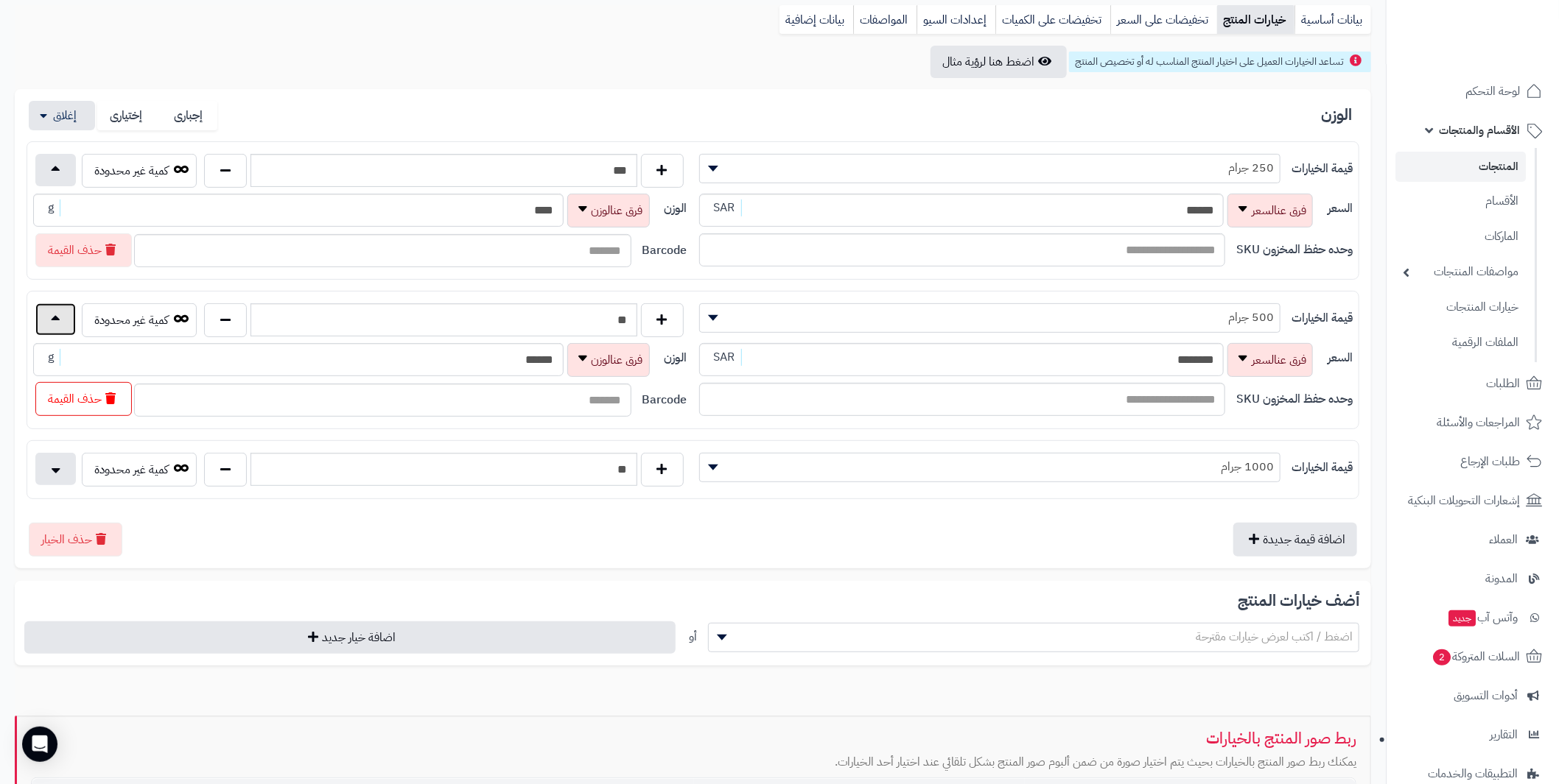
scroll to position [221, 0]
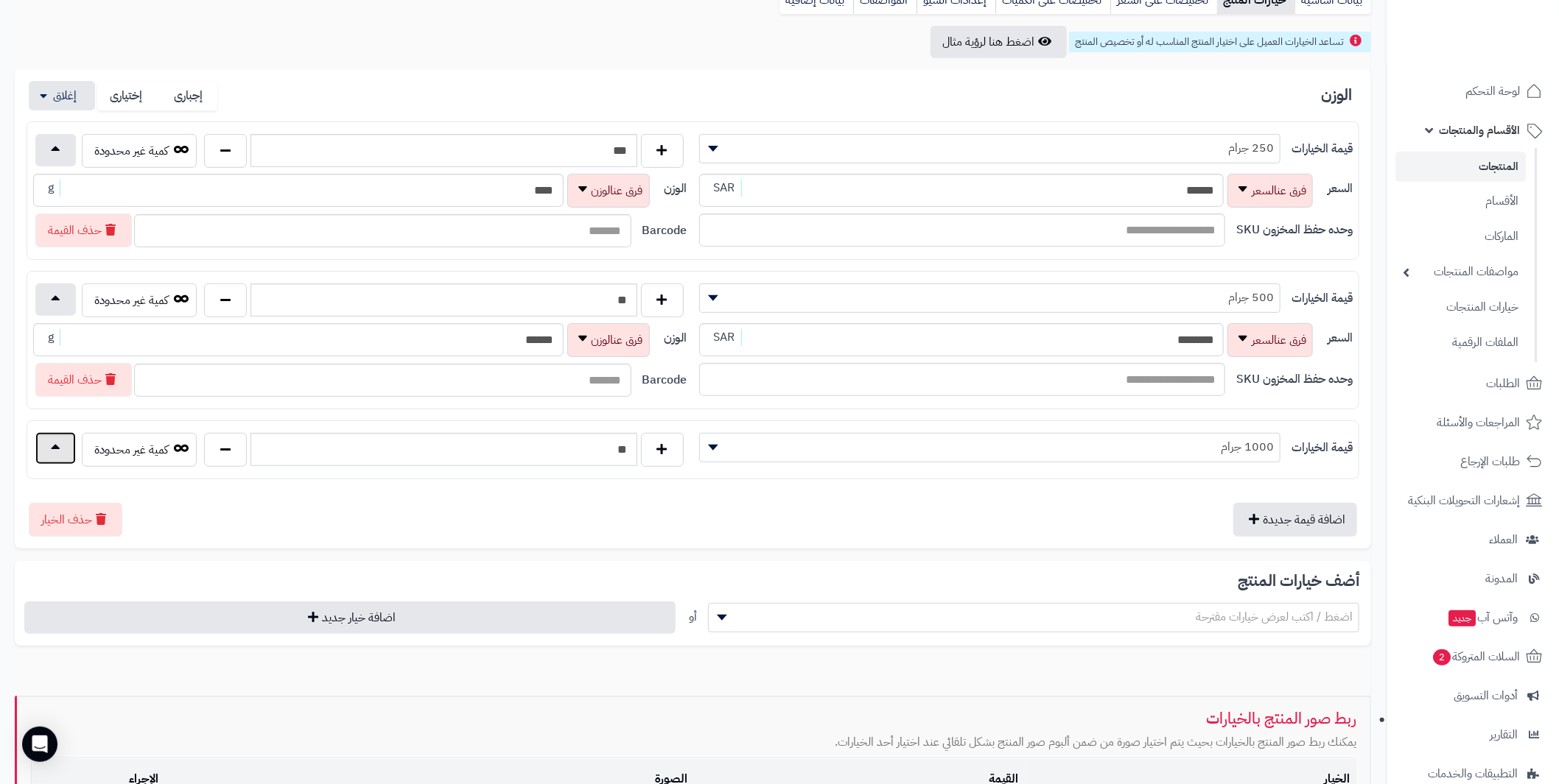
click at [52, 454] on button "button" at bounding box center [55, 448] width 40 height 33
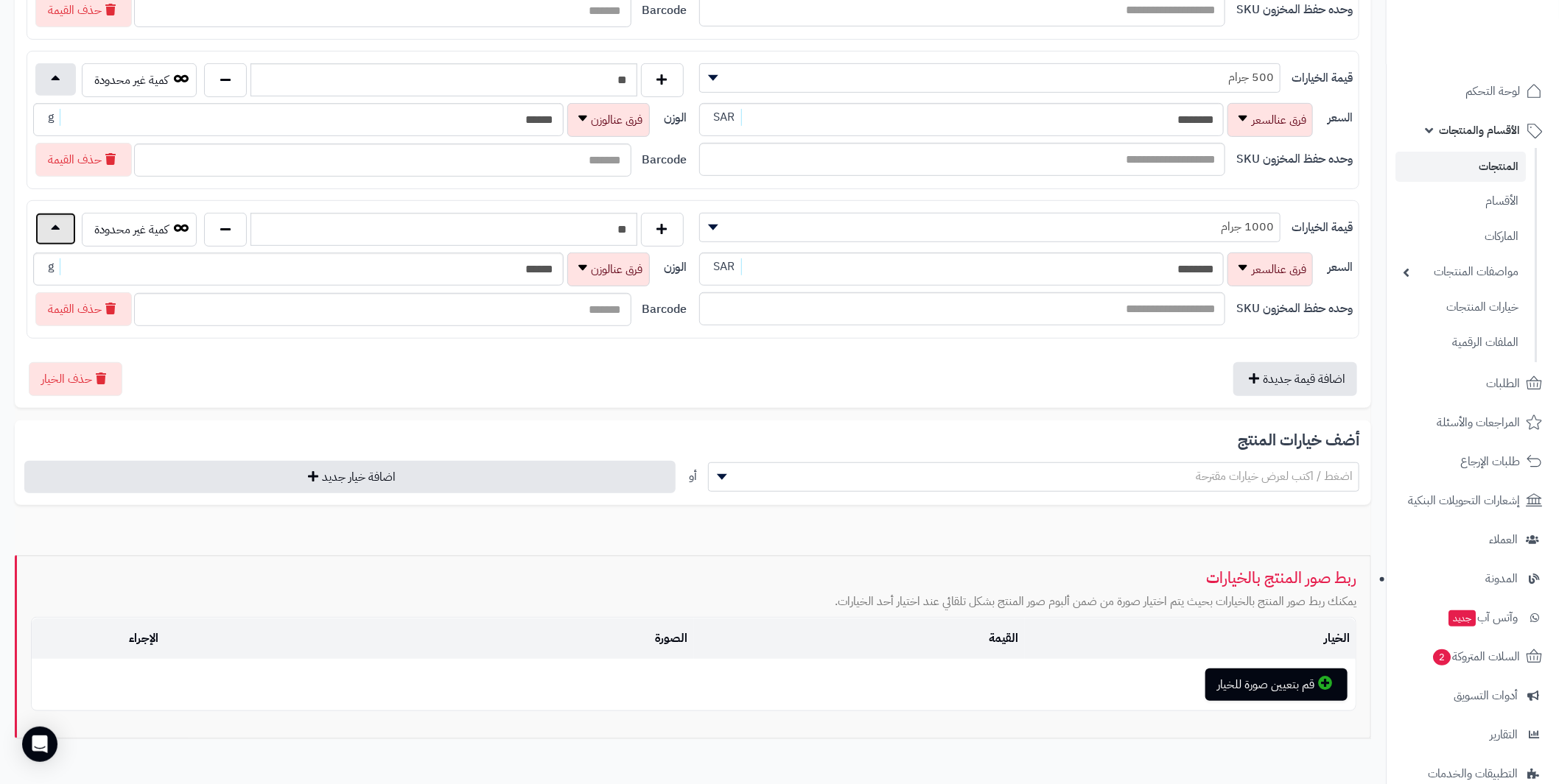
scroll to position [0, 0]
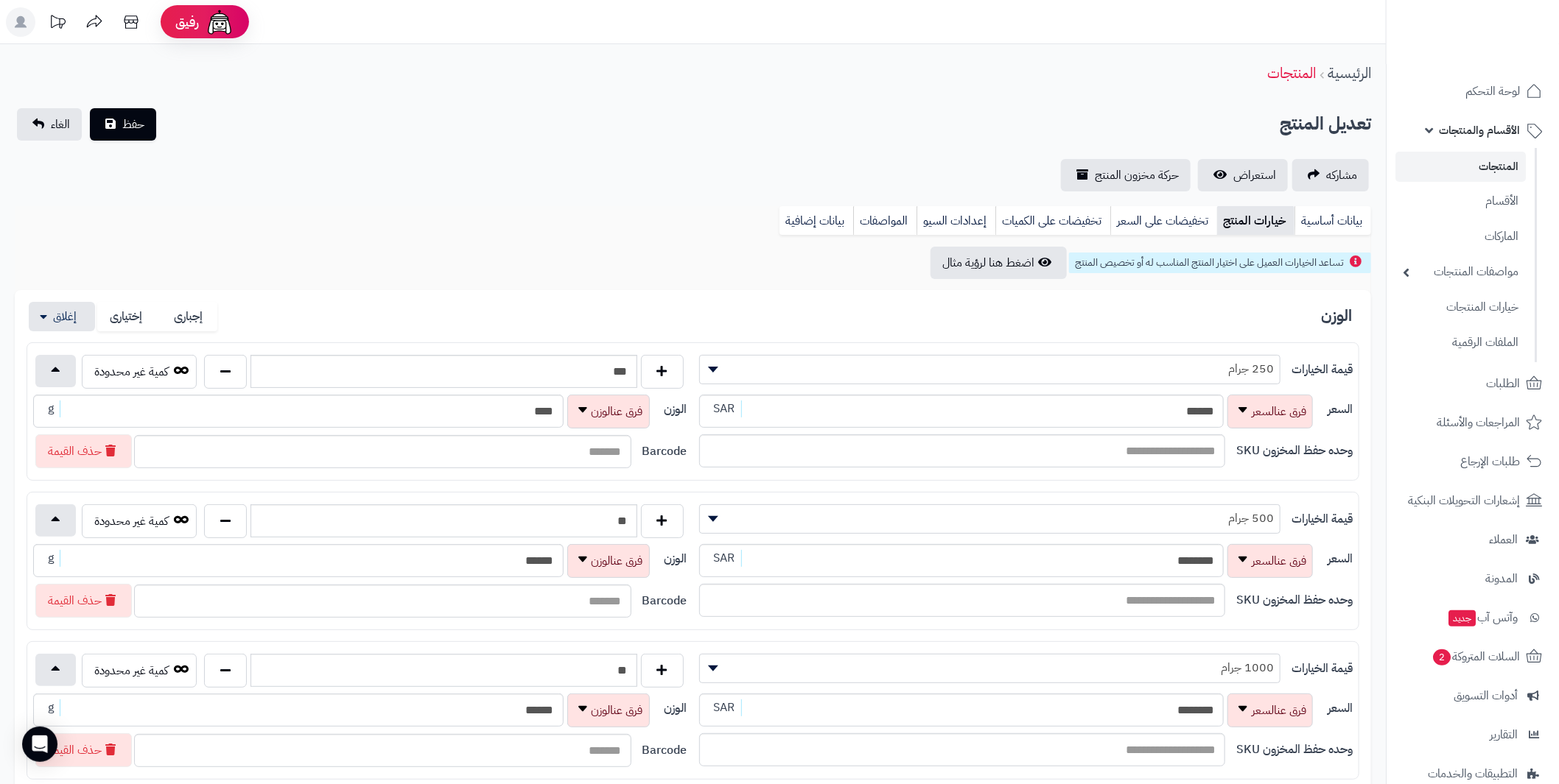
click at [1498, 158] on link "المنتجات" at bounding box center [1460, 167] width 130 height 30
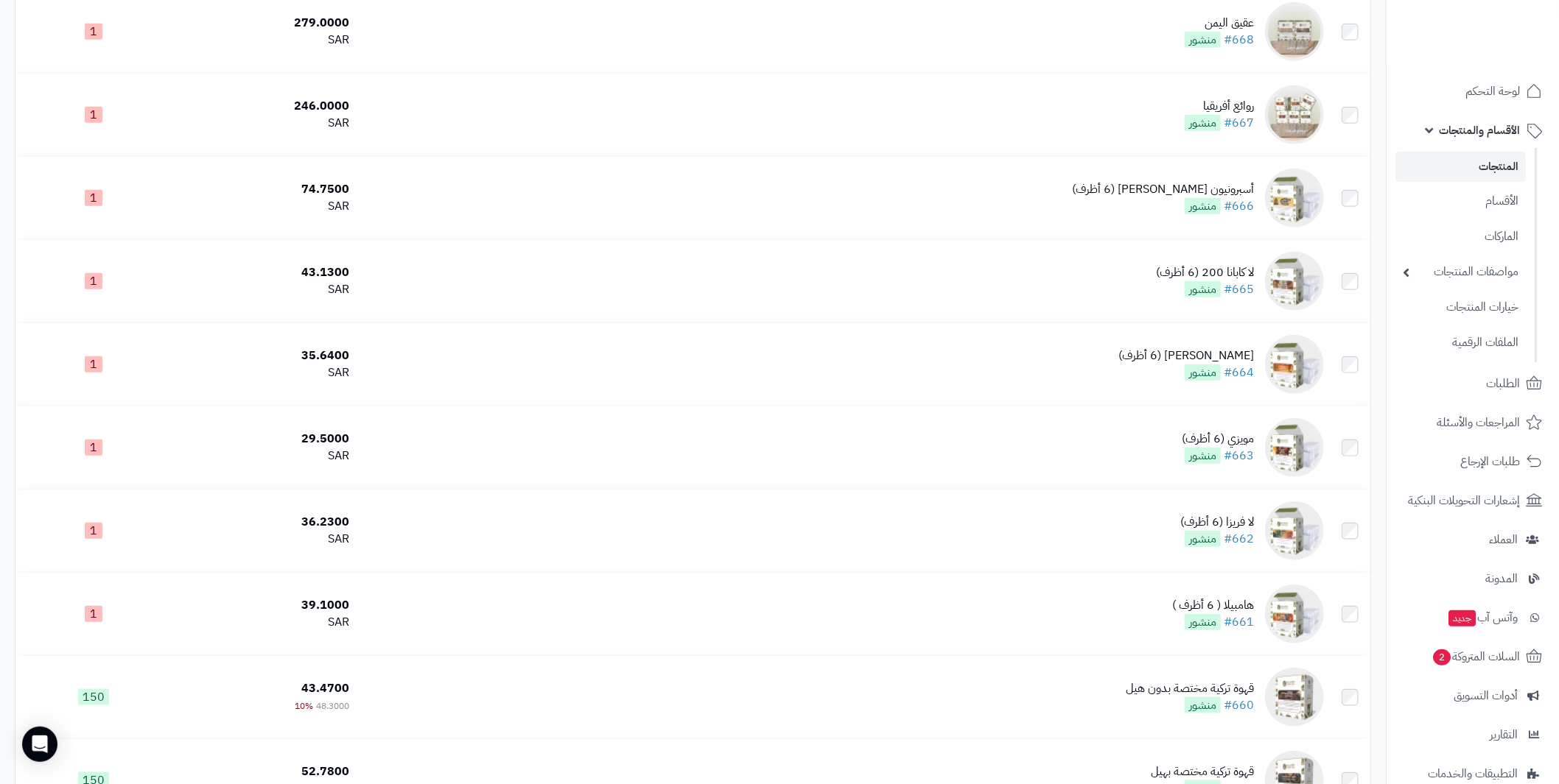
scroll to position [4417, 0]
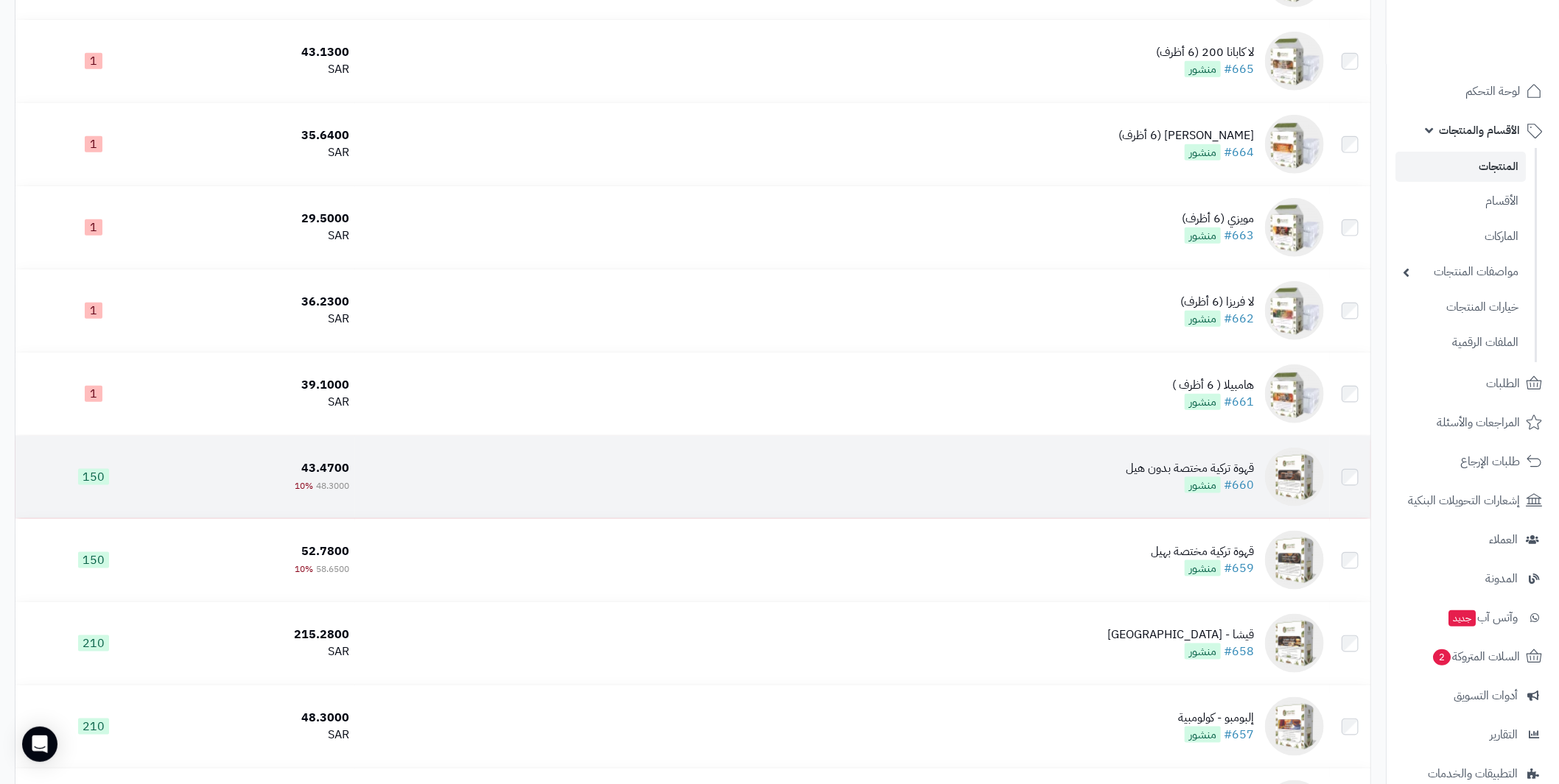
click at [1181, 465] on div "قهوة تركية مختصة بدون هيل" at bounding box center [1189, 468] width 128 height 17
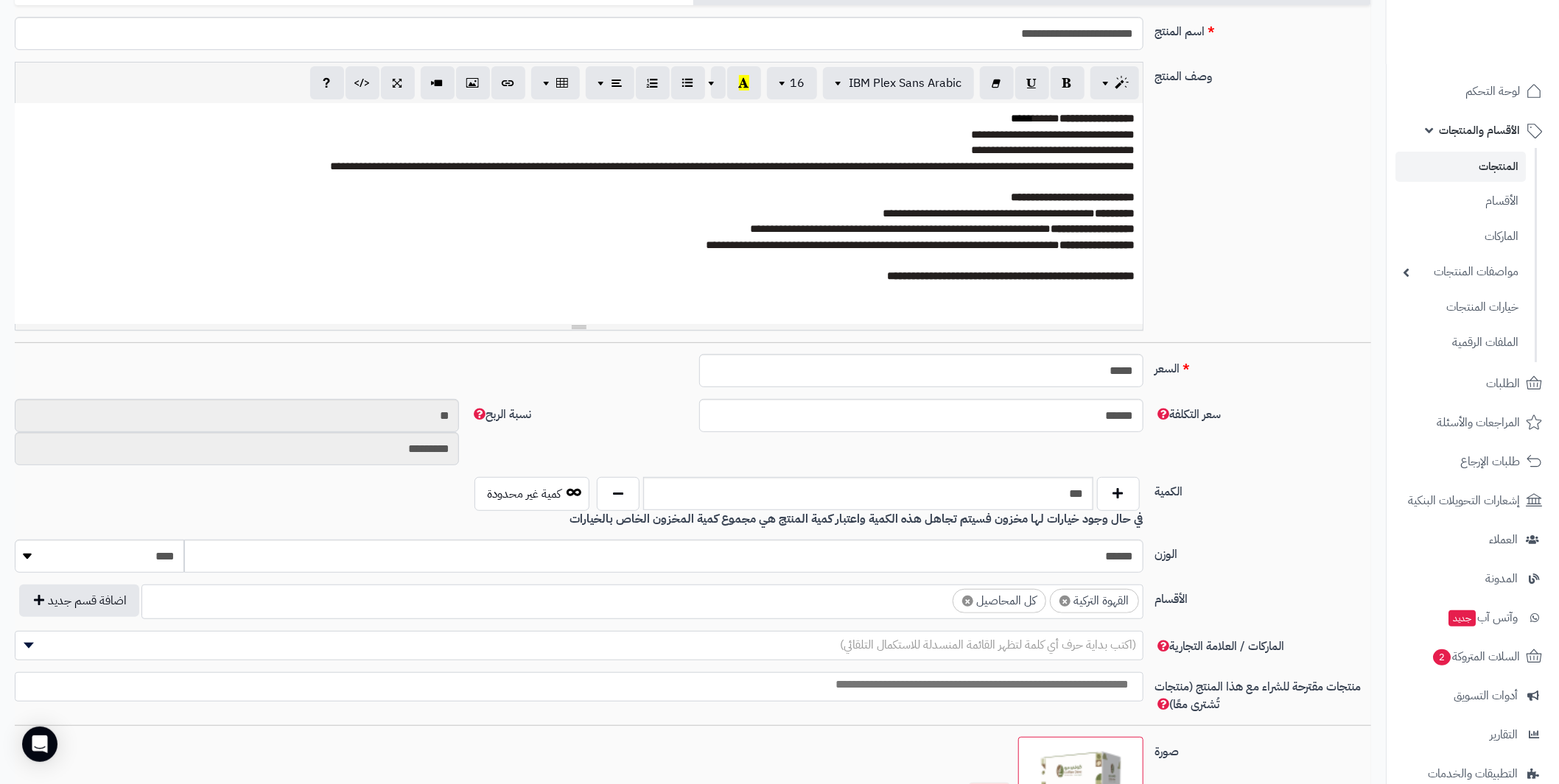
scroll to position [295, 0]
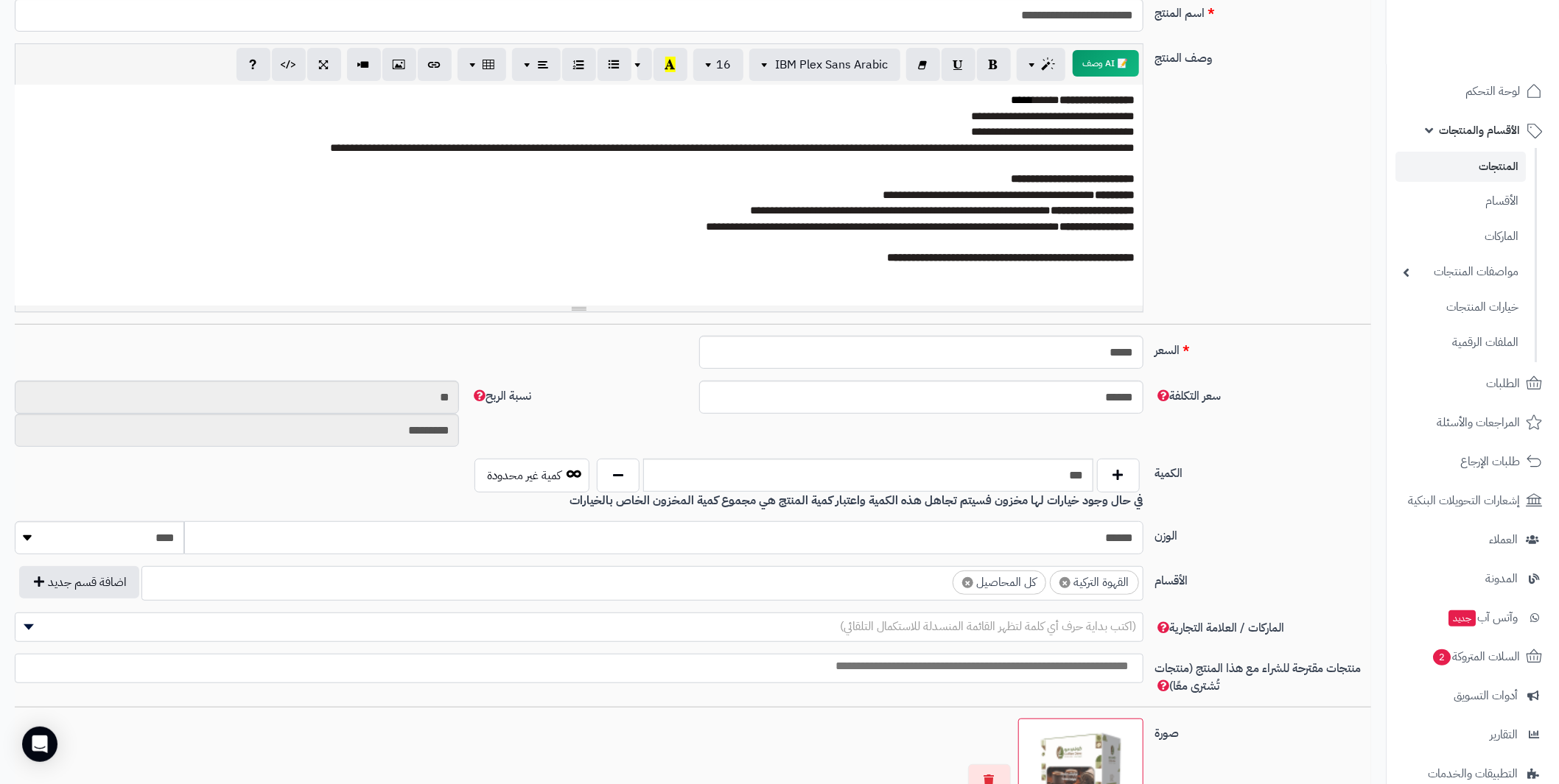
drag, startPoint x: 1086, startPoint y: 539, endPoint x: 1179, endPoint y: 533, distance: 93.2
click at [1179, 533] on div "الوزن ****** ******** **** ***** *****" at bounding box center [693, 543] width 1368 height 45
type input "***"
click at [1493, 171] on link "المنتجات" at bounding box center [1460, 167] width 130 height 30
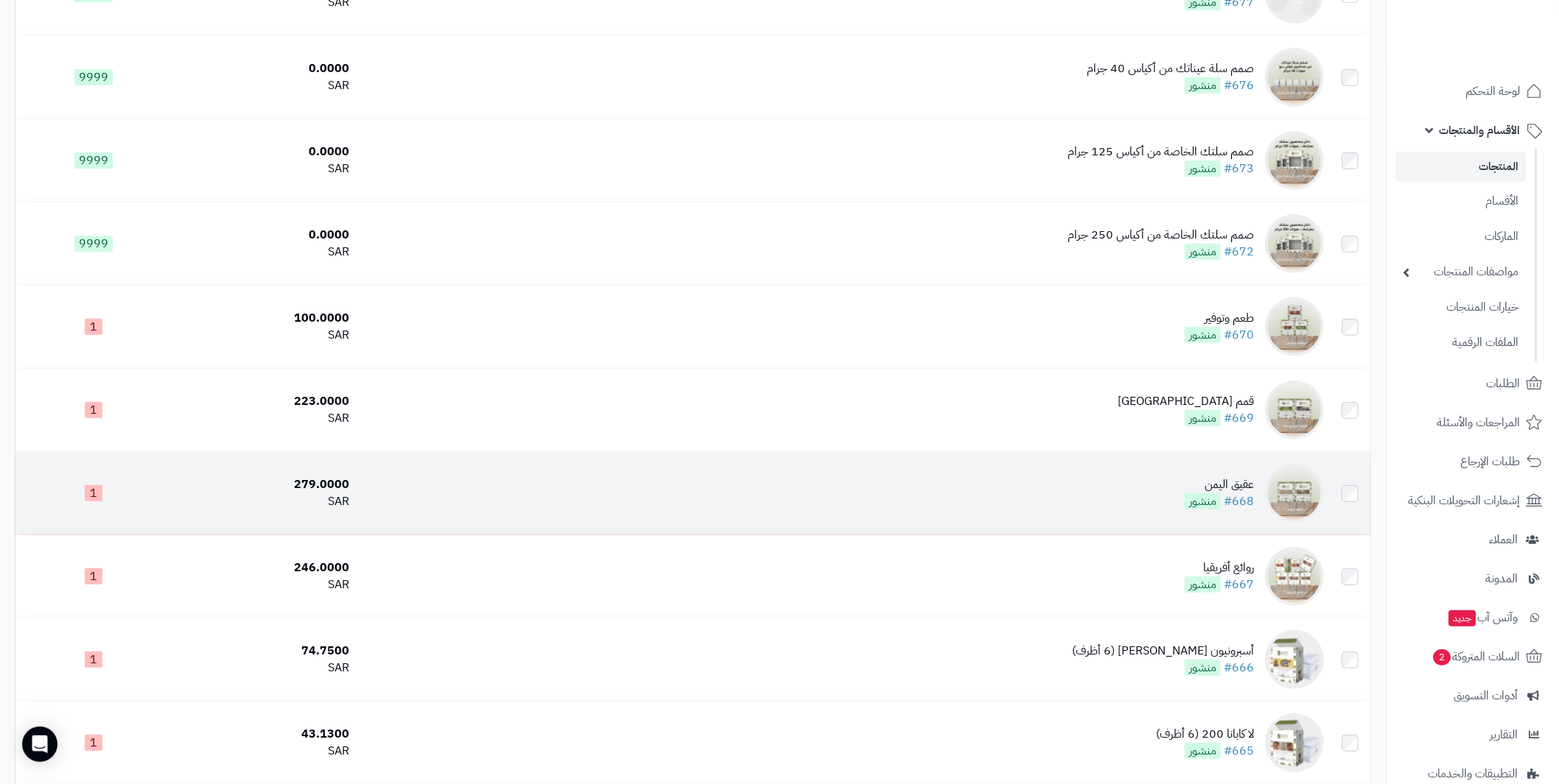
scroll to position [3755, 0]
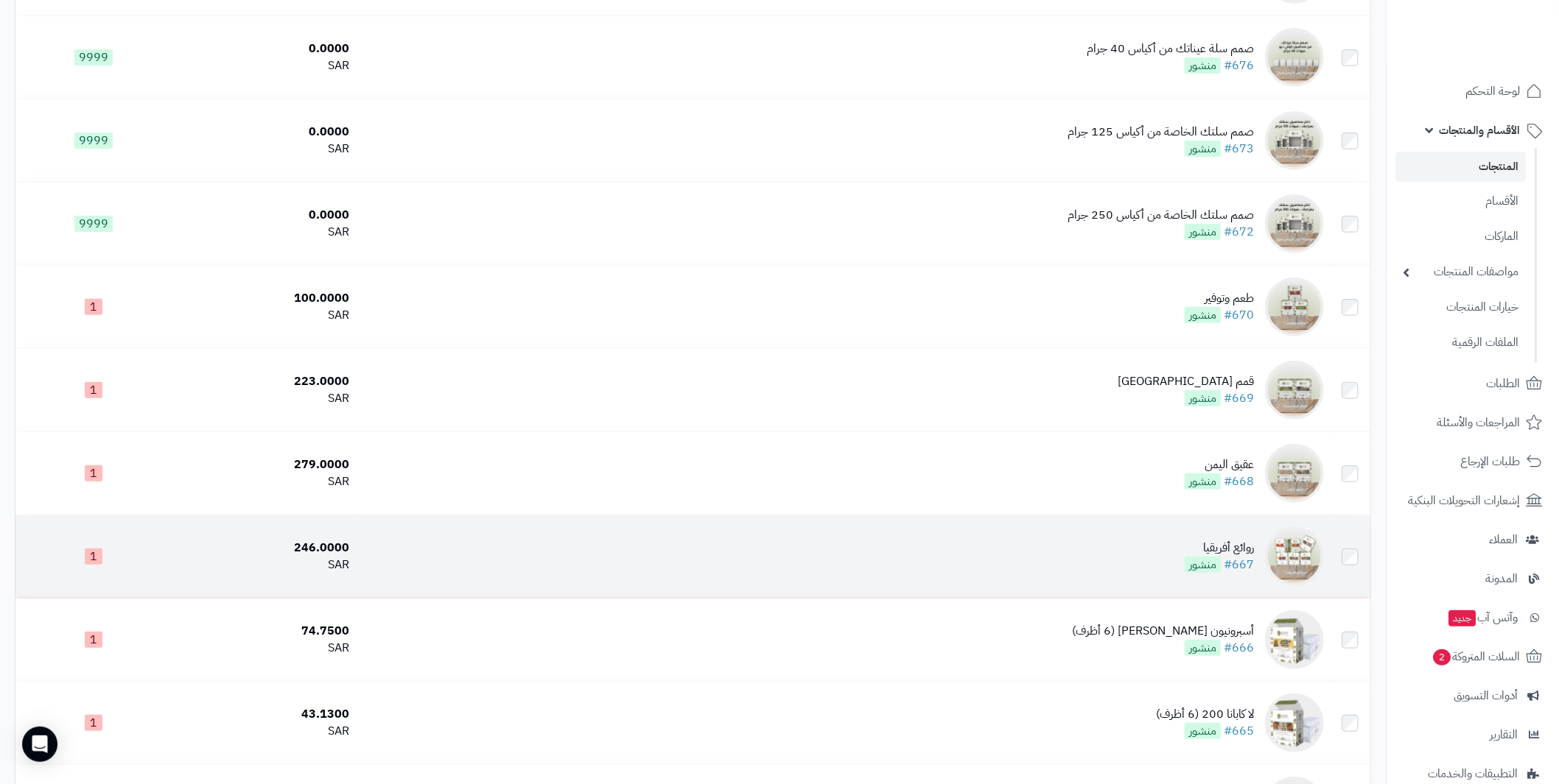
click at [1226, 545] on div "روائع أفريقيا" at bounding box center [1219, 548] width 69 height 17
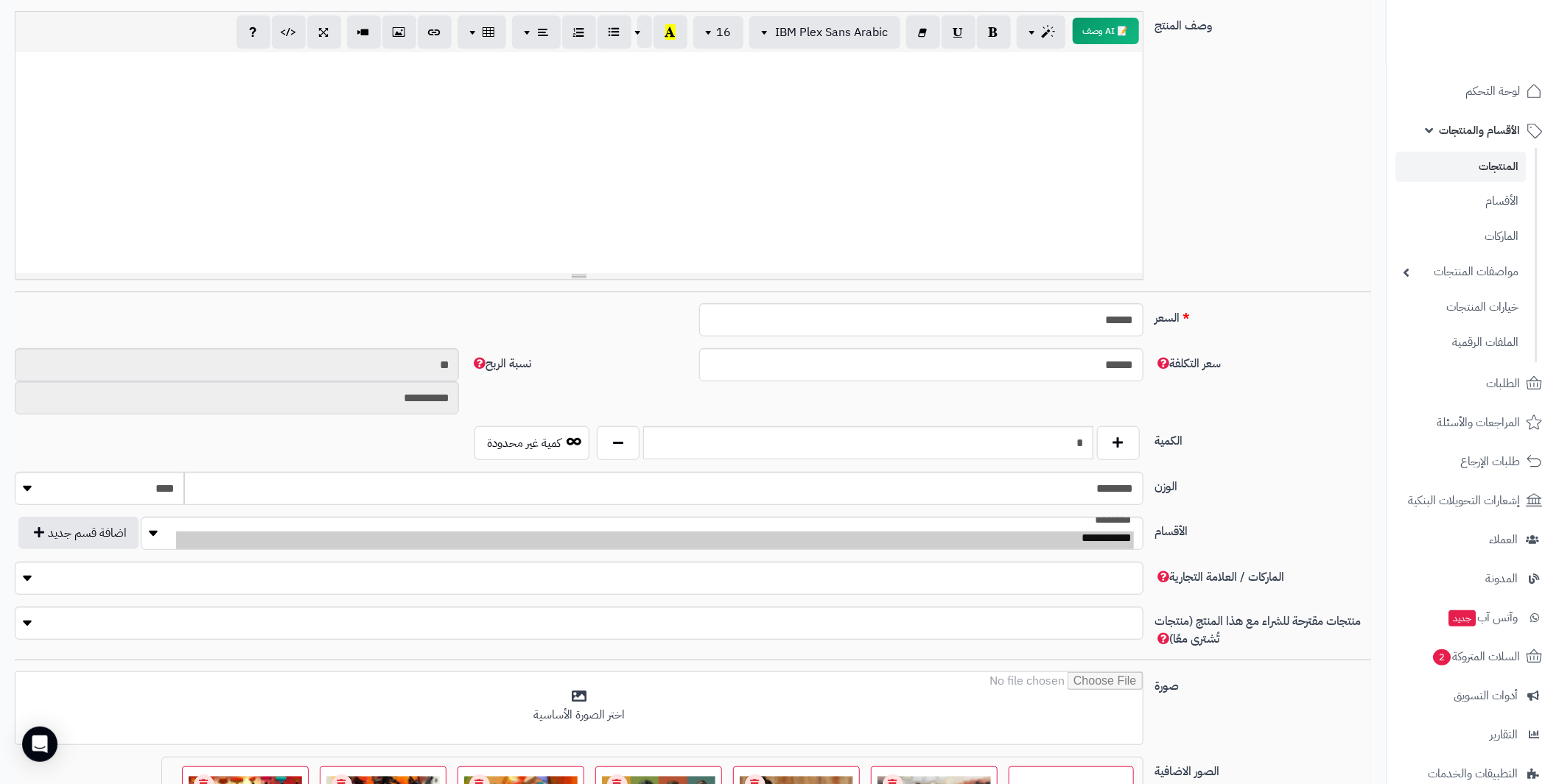
scroll to position [295, 0]
